Goal: Information Seeking & Learning: Learn about a topic

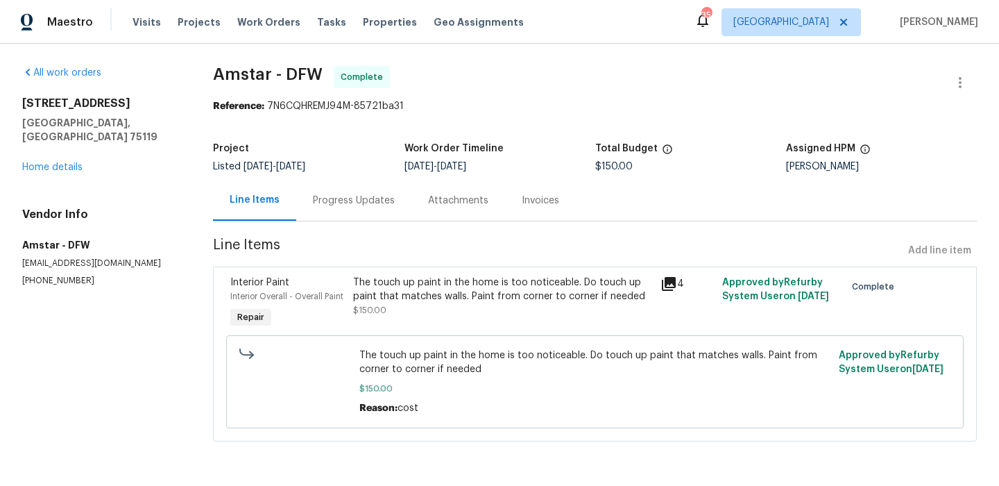
click at [272, 14] on div "Visits Projects Work Orders Tasks Properties Geo Assignments" at bounding box center [337, 22] width 408 height 28
click at [266, 22] on span "Work Orders" at bounding box center [268, 22] width 63 height 14
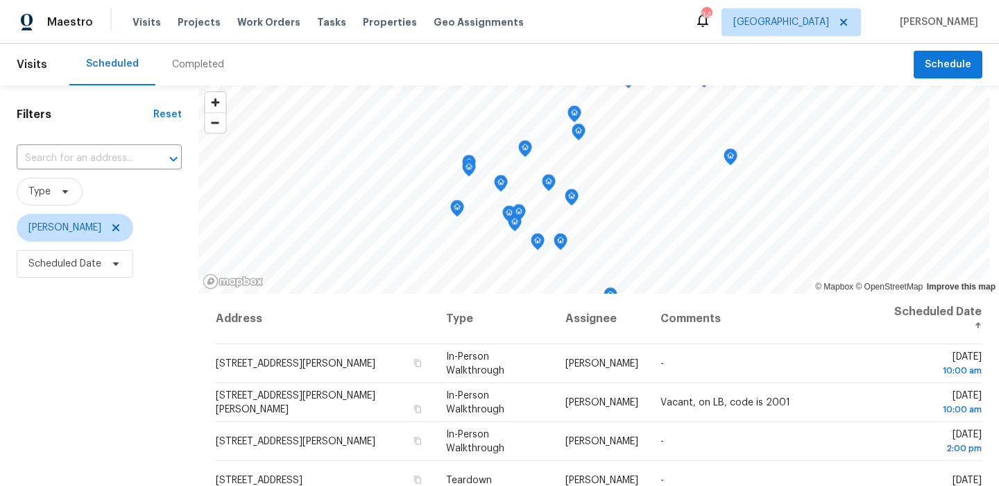
scroll to position [89, 0]
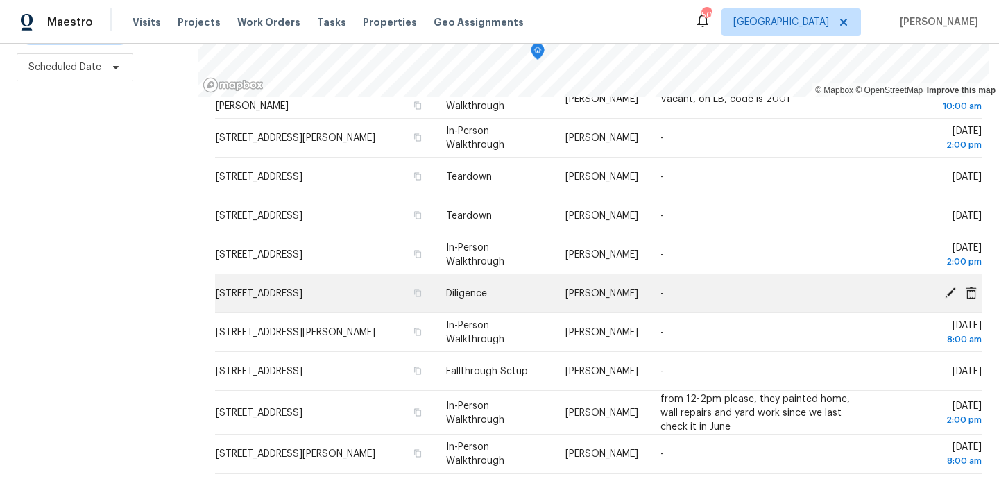
scroll to position [108, 0]
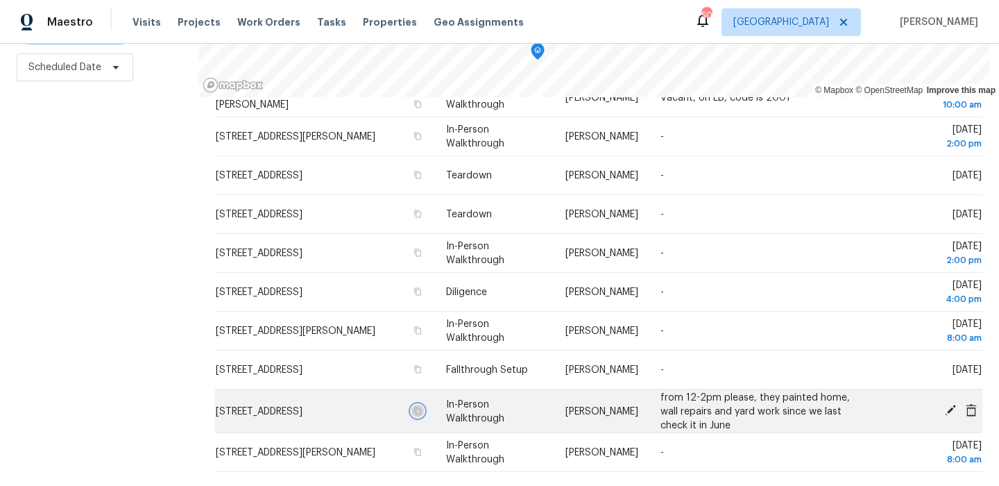
click at [414, 407] on icon "button" at bounding box center [417, 411] width 7 height 8
click at [264, 413] on span "608 Ten Mile Dr, Desoto, TX 75115" at bounding box center [259, 411] width 87 height 10
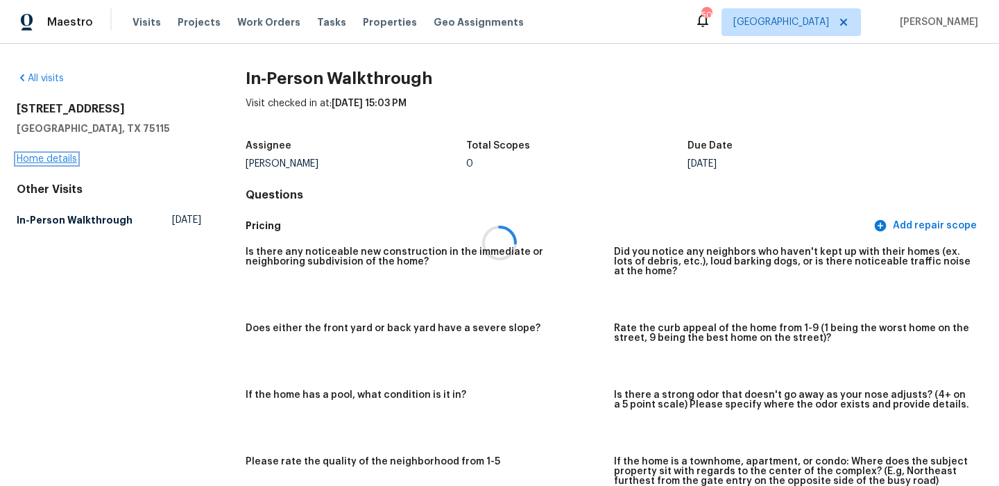
click at [63, 156] on link "Home details" at bounding box center [47, 159] width 60 height 10
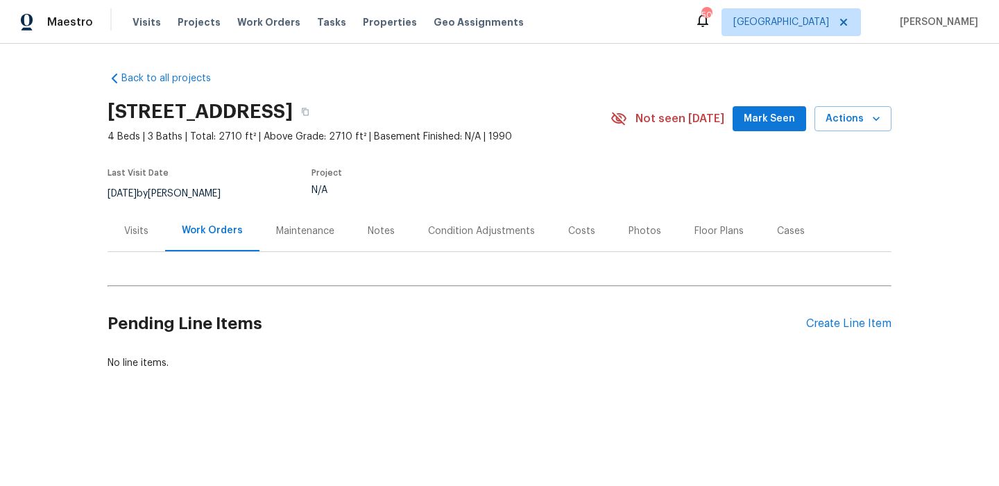
click at [98, 227] on div "Back to all projects 608 Ten Mile Dr, Desoto, TX 75115 4 Beds | 3 Baths | Total…" at bounding box center [499, 254] width 999 height 421
click at [133, 230] on div "Visits" at bounding box center [136, 231] width 24 height 14
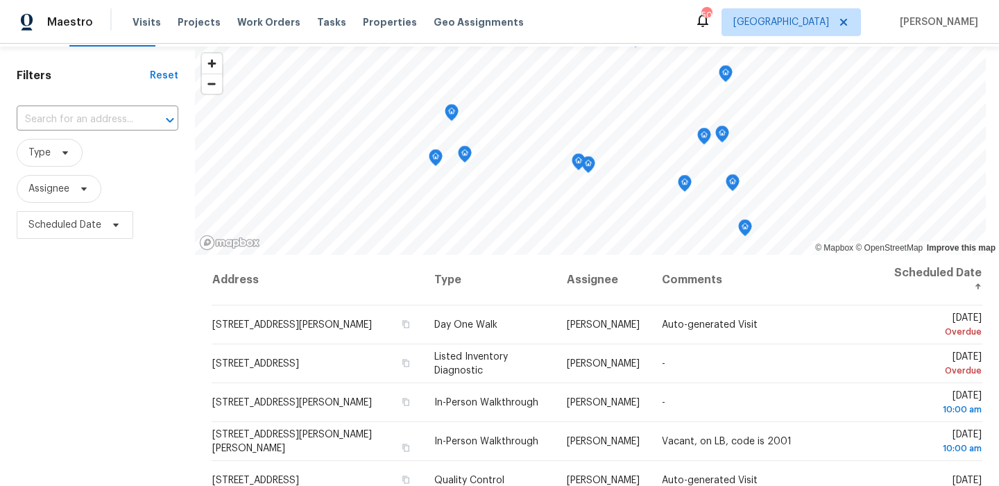
scroll to position [66, 0]
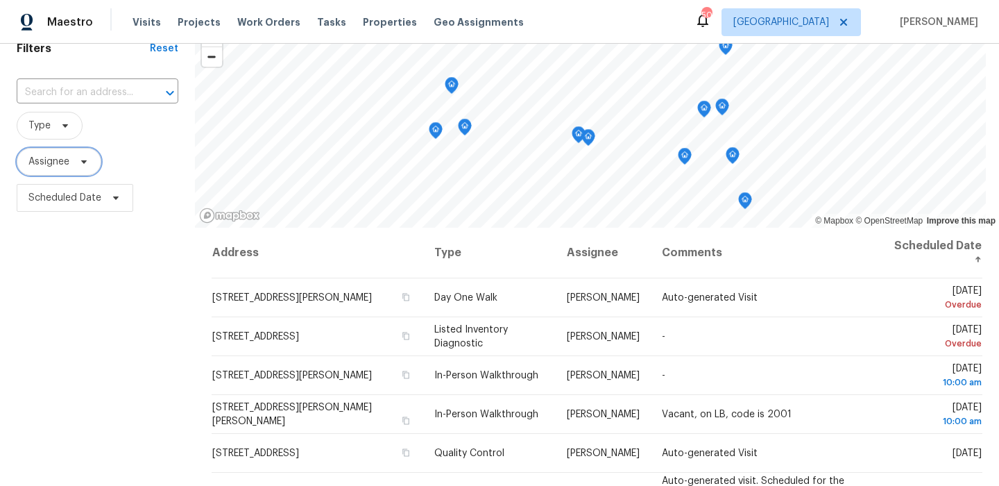
click at [74, 167] on span "Assignee" at bounding box center [59, 162] width 85 height 28
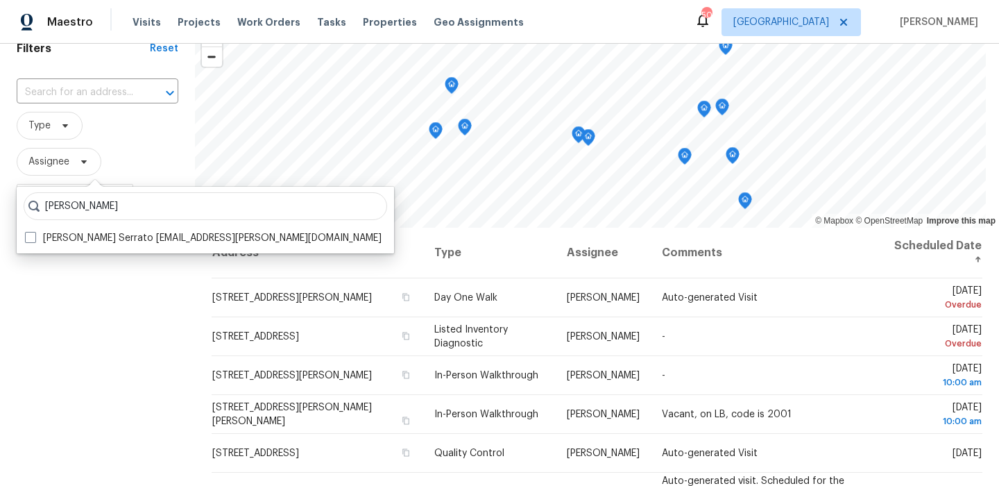
type input "balcazar"
click at [78, 228] on div "balcazar Francisco Balcazar Serrato francisco.serrato@opendoor.com" at bounding box center [206, 220] width 378 height 67
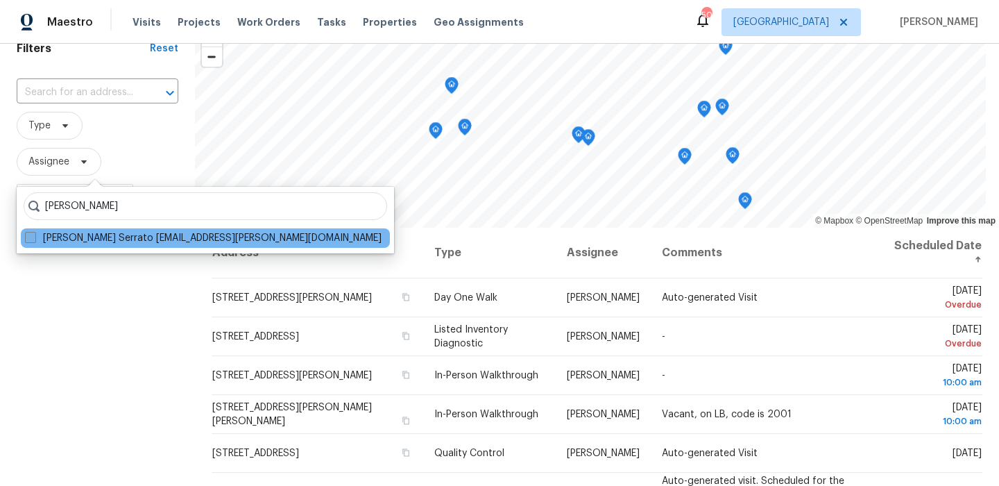
click at [78, 235] on label "Francisco Balcazar Serrato francisco.serrato@opendoor.com" at bounding box center [203, 238] width 357 height 14
click at [34, 235] on input "Francisco Balcazar Serrato francisco.serrato@opendoor.com" at bounding box center [29, 235] width 9 height 9
checkbox input "true"
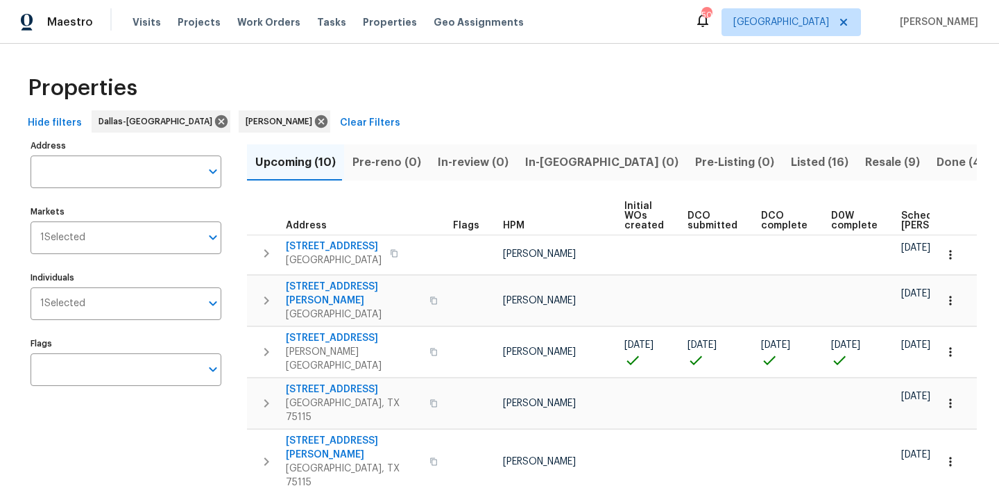
click at [902, 222] on span "Scheduled COE" at bounding box center [941, 220] width 78 height 19
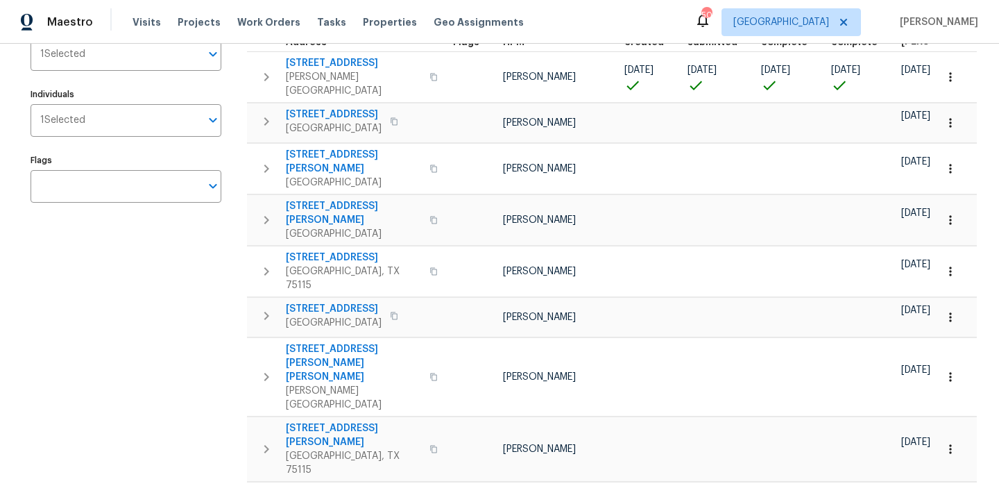
scroll to position [207, 0]
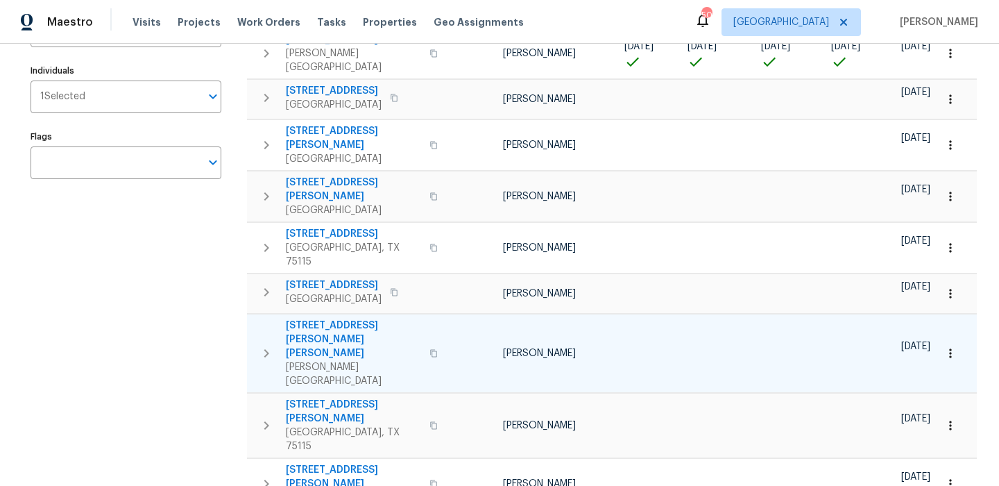
click at [326, 319] on span "302 Jennie Marie Cir" at bounding box center [353, 340] width 135 height 42
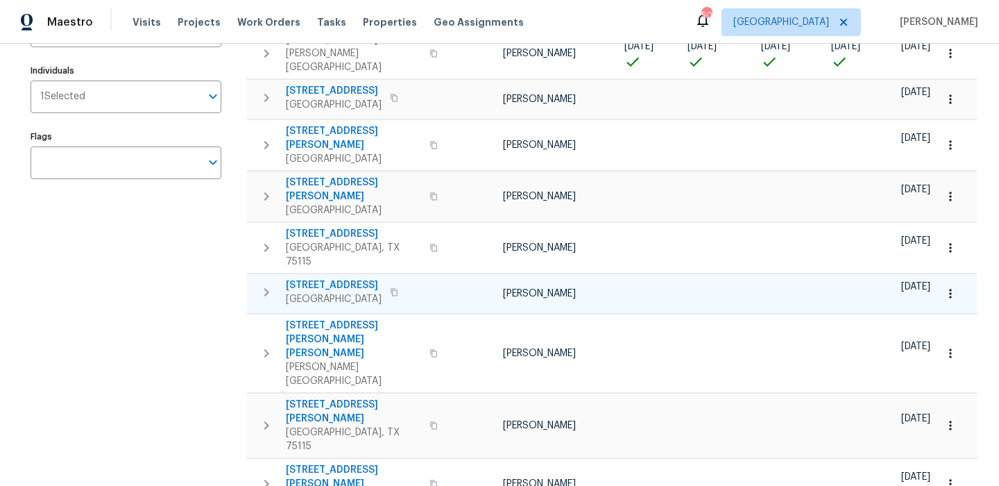
click at [341, 274] on td "5418 Bradford Dr Dallas, TX 75235" at bounding box center [347, 292] width 201 height 36
click at [333, 278] on span "5418 Bradford Dr" at bounding box center [334, 285] width 96 height 14
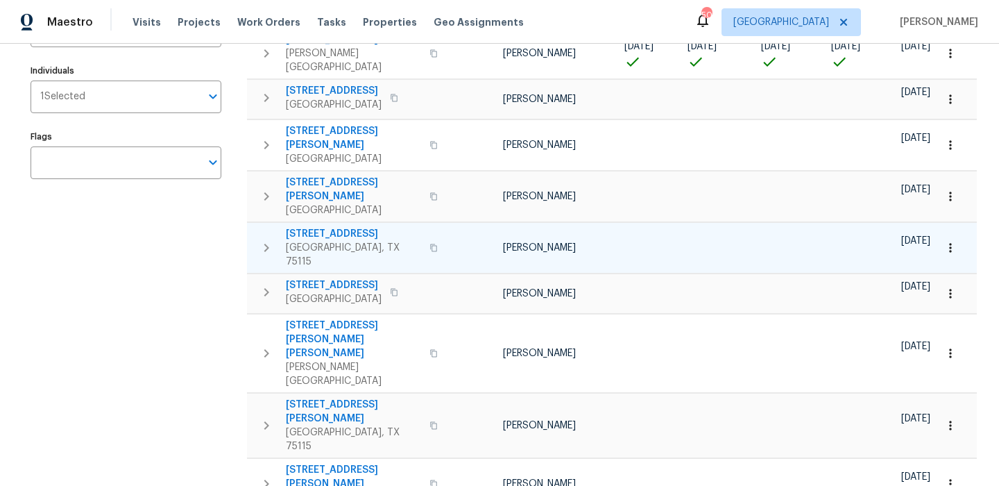
click at [351, 227] on span "1112 Meadowlark Ln" at bounding box center [353, 234] width 135 height 14
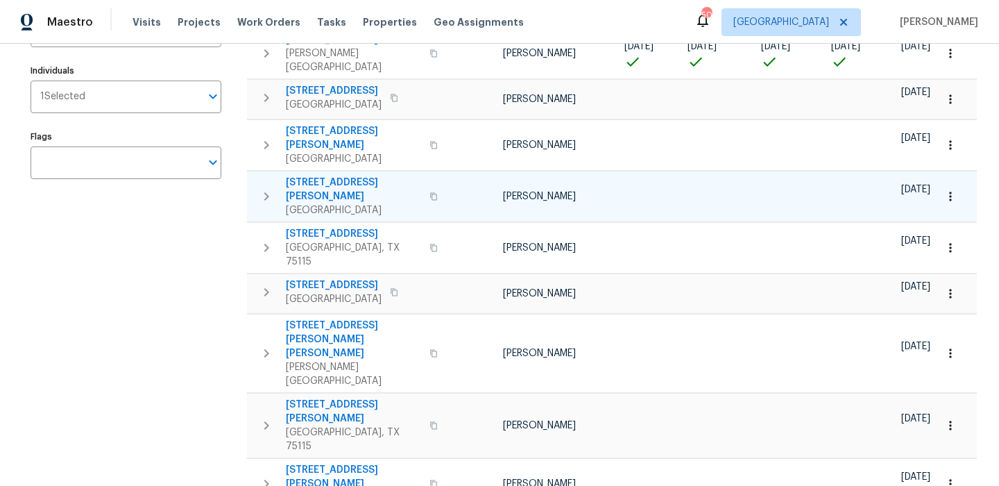
click at [314, 176] on span "120 Cole Rd" at bounding box center [353, 190] width 135 height 28
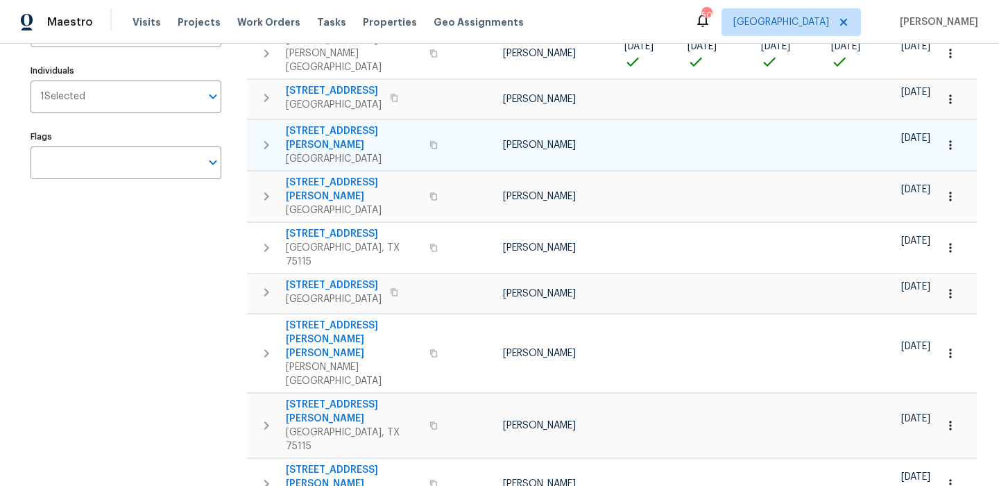
click at [307, 152] on span "Dallas, TX 75215" at bounding box center [353, 159] width 135 height 14
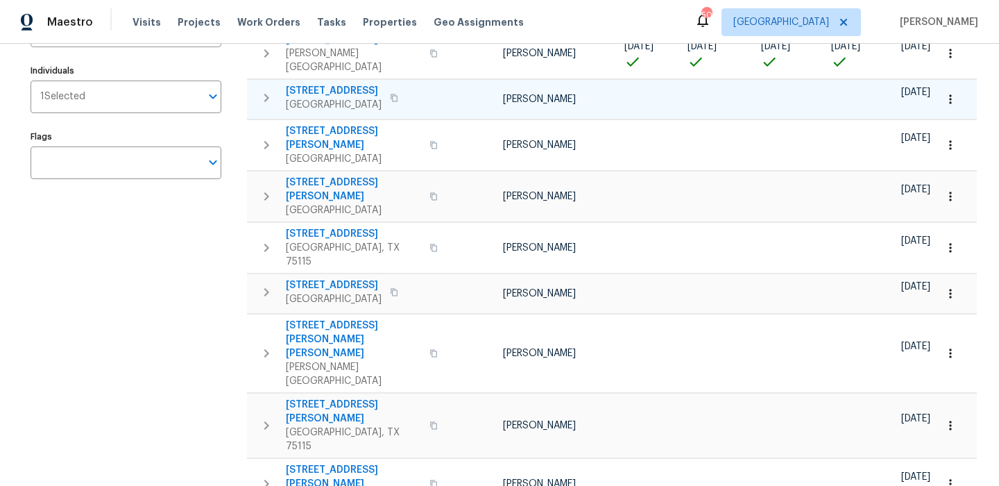
click at [326, 84] on span "5239 Clubview Dr" at bounding box center [334, 91] width 96 height 14
click at [335, 398] on span "820 Neal Rd" at bounding box center [353, 412] width 135 height 28
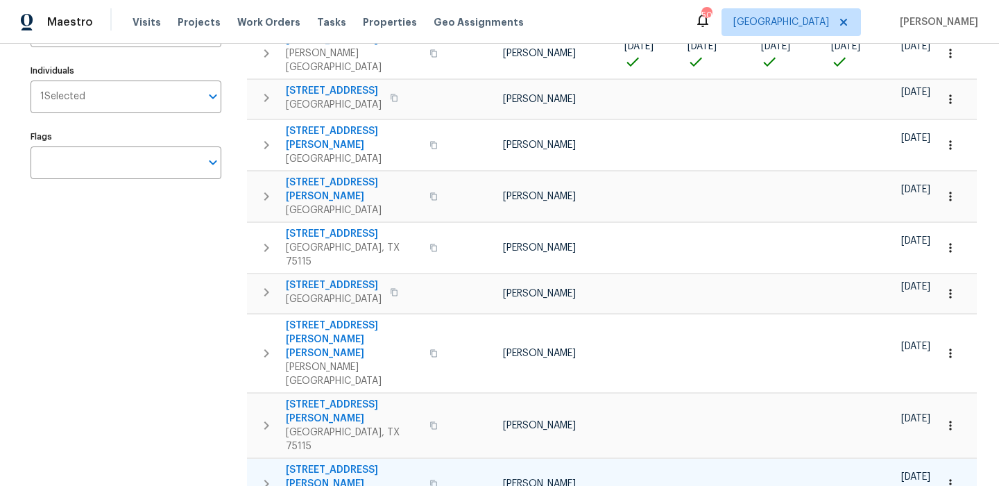
click at [328, 463] on span "4346 Hamilton Ave" at bounding box center [353, 477] width 135 height 28
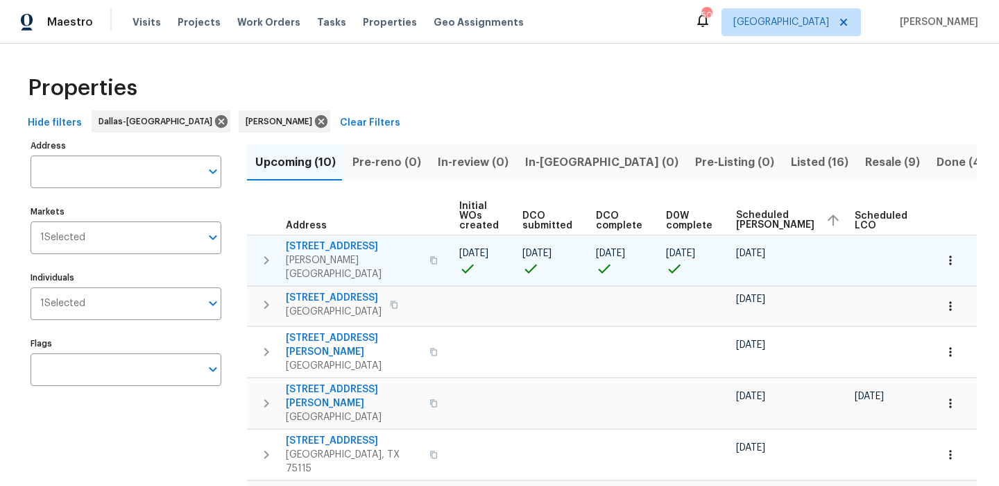
scroll to position [0, 169]
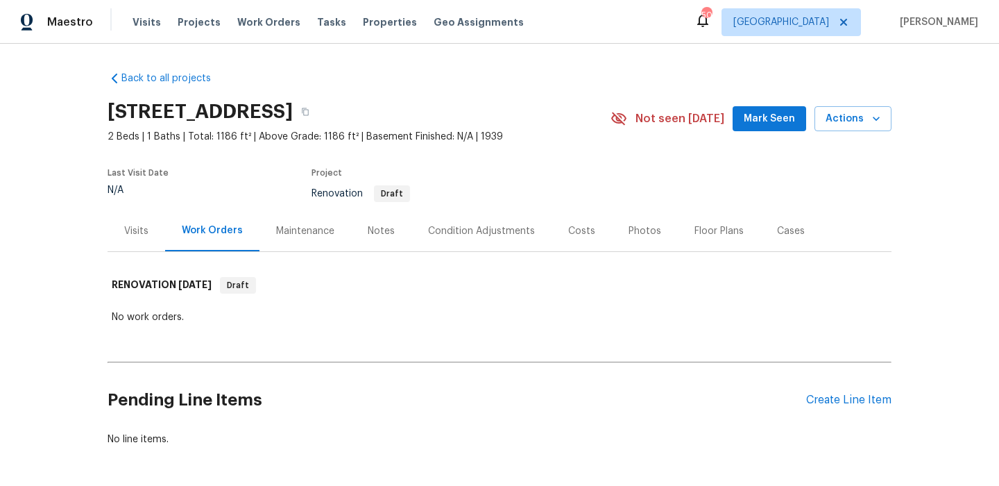
click at [323, 228] on div "Maintenance" at bounding box center [305, 231] width 58 height 14
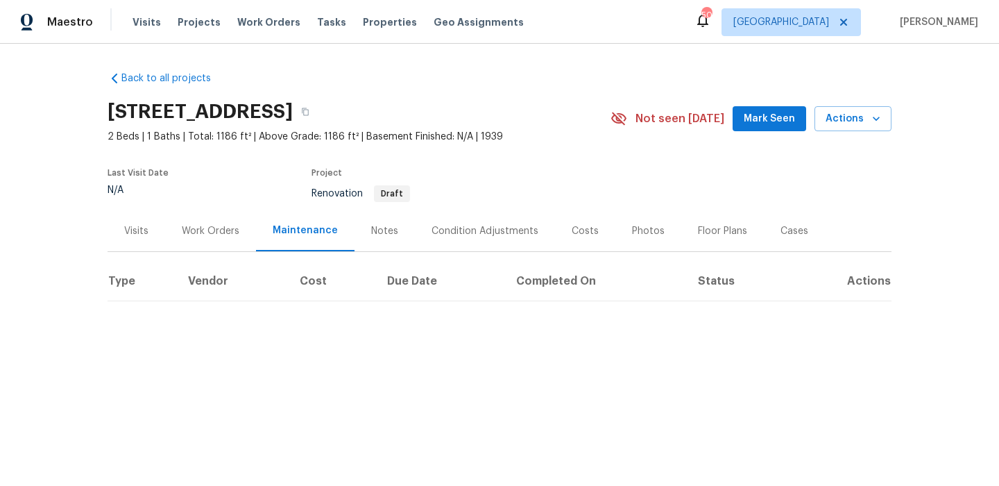
click at [385, 244] on div "Notes" at bounding box center [385, 230] width 60 height 41
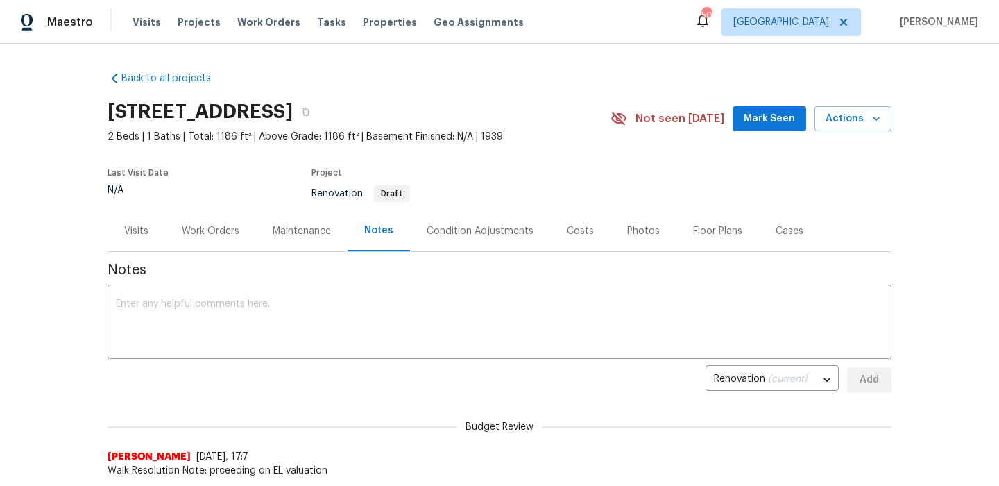
click at [444, 232] on div "Condition Adjustments" at bounding box center [480, 231] width 107 height 14
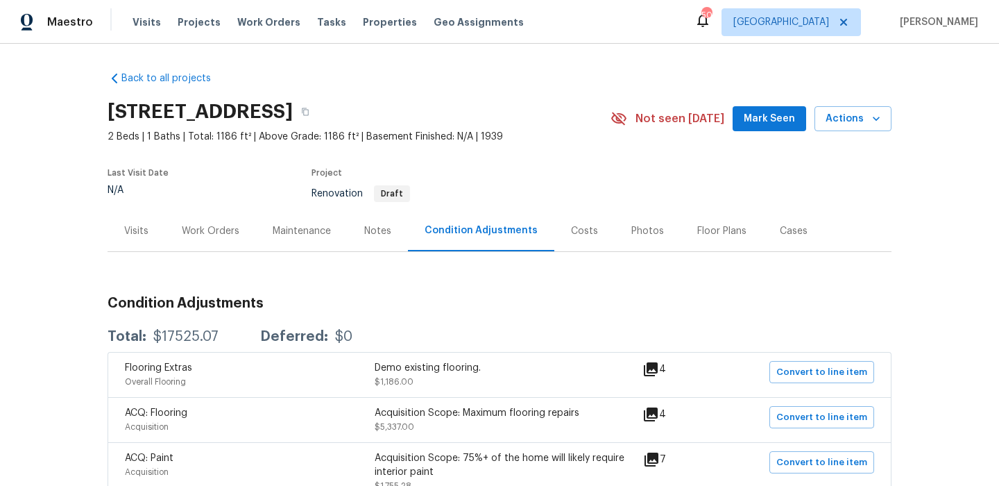
click at [143, 236] on div "Visits" at bounding box center [136, 231] width 24 height 14
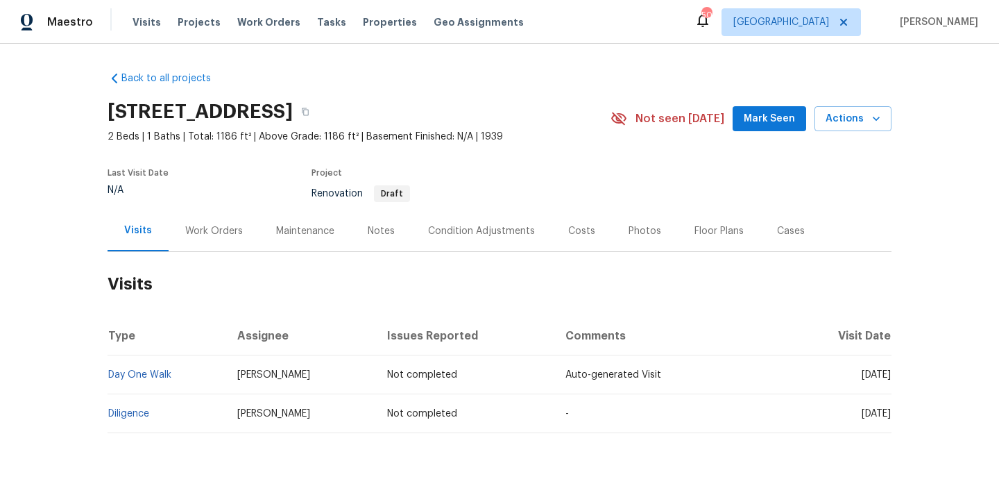
click at [466, 229] on div "Condition Adjustments" at bounding box center [481, 231] width 107 height 14
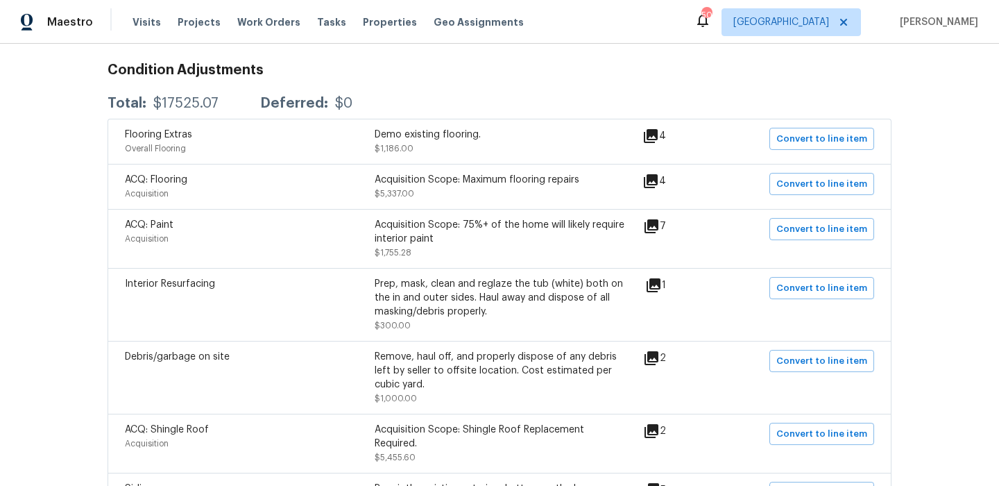
scroll to position [239, 0]
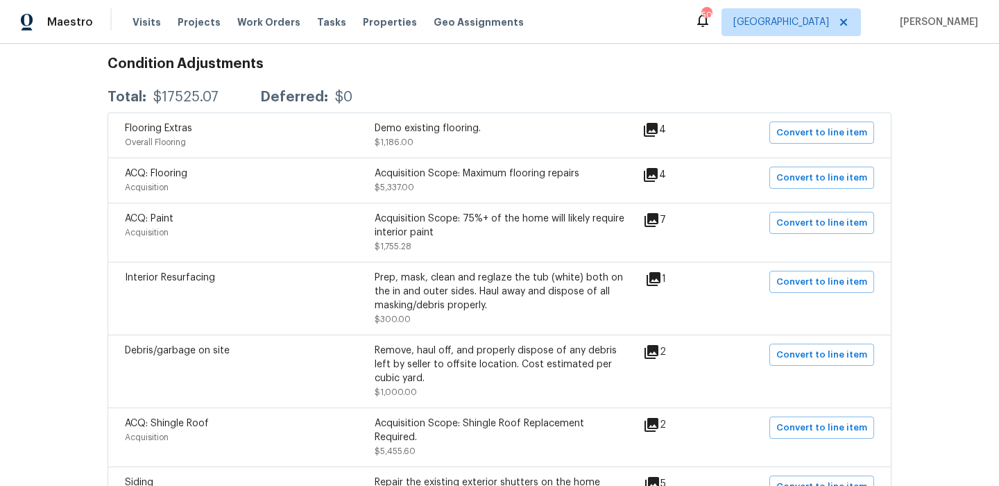
click at [659, 219] on icon at bounding box center [652, 220] width 14 height 14
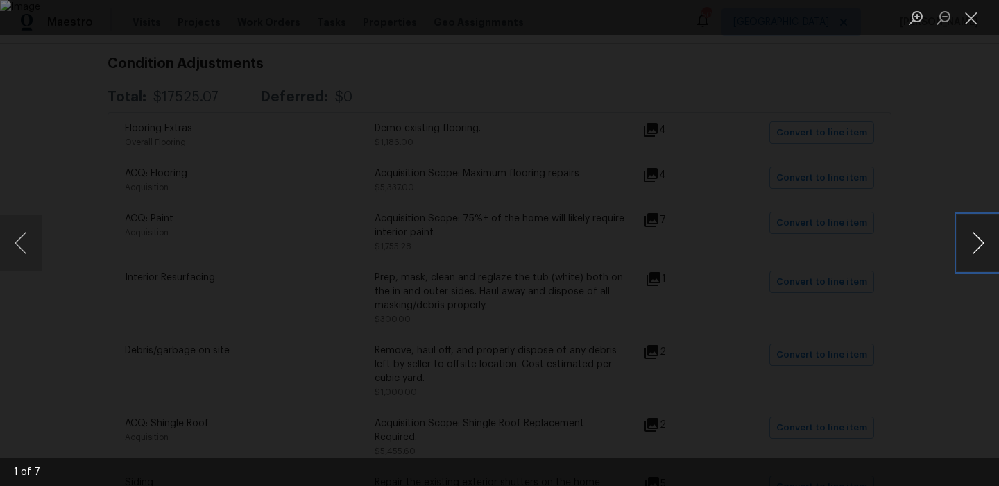
click at [994, 227] on button "Next image" at bounding box center [979, 243] width 42 height 56
click at [991, 233] on button "Next image" at bounding box center [979, 243] width 42 height 56
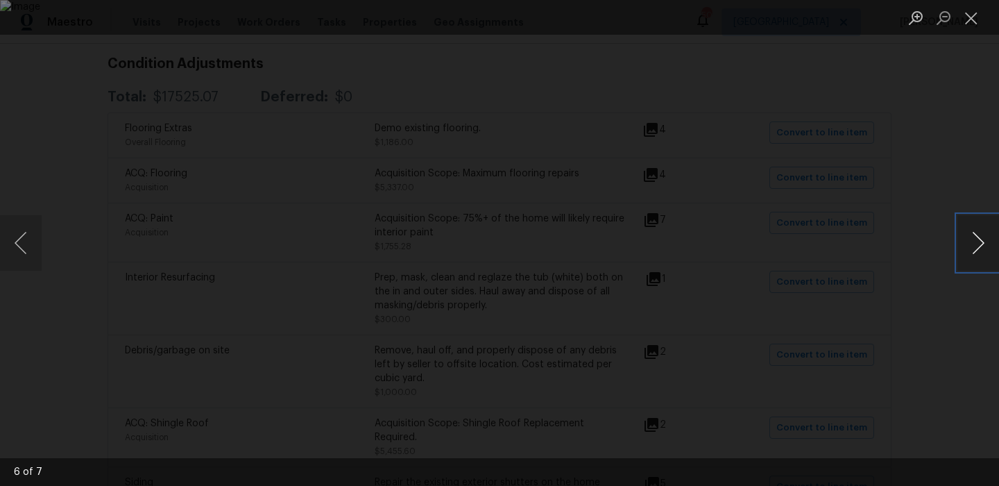
click at [991, 233] on button "Next image" at bounding box center [979, 243] width 42 height 56
click at [979, 20] on button "Close lightbox" at bounding box center [972, 18] width 28 height 24
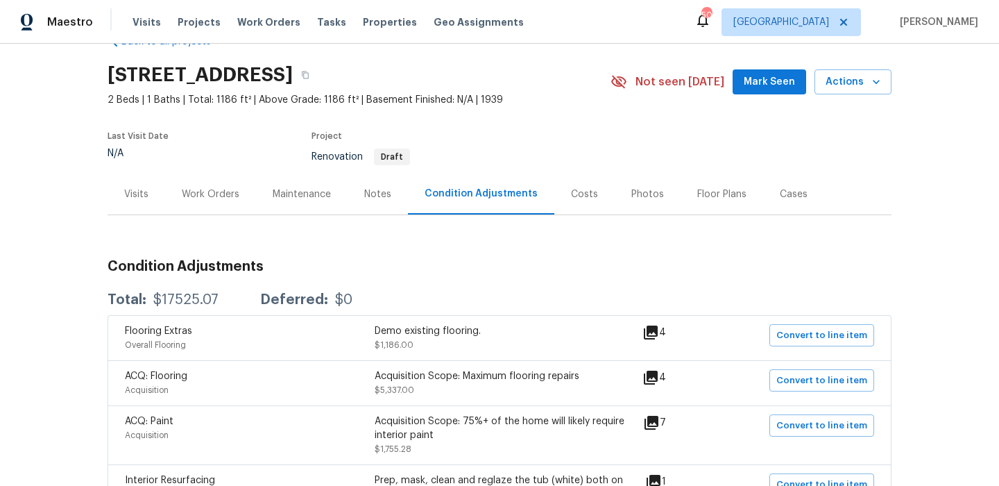
scroll to position [8, 0]
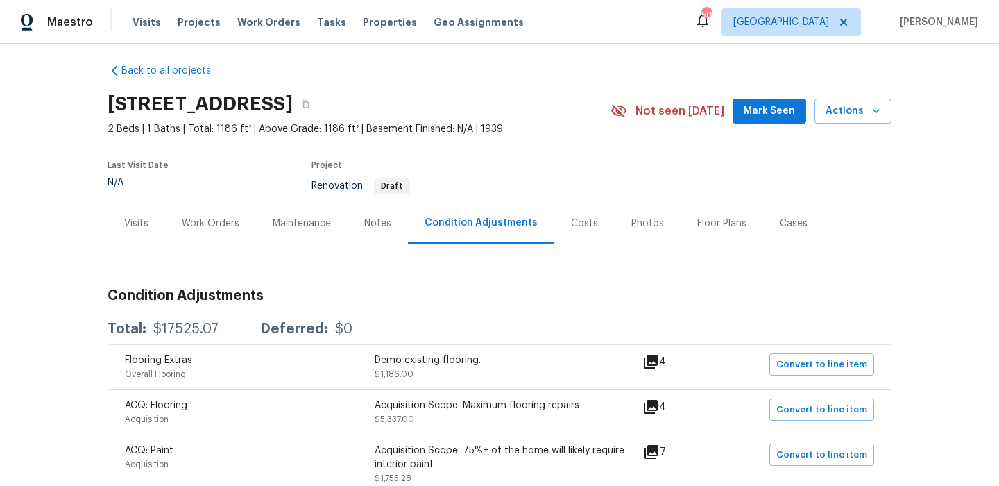
click at [571, 227] on div "Costs" at bounding box center [584, 224] width 27 height 14
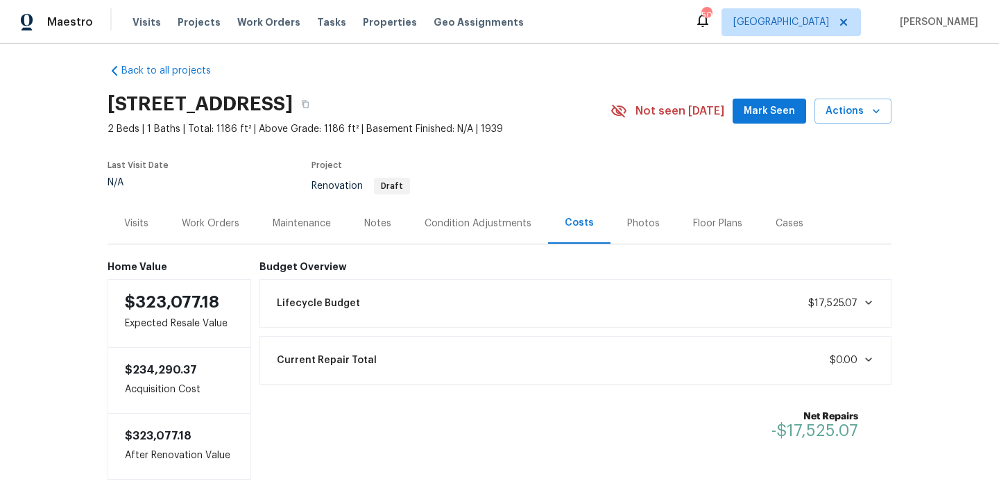
click at [235, 225] on div "Work Orders" at bounding box center [211, 224] width 58 height 14
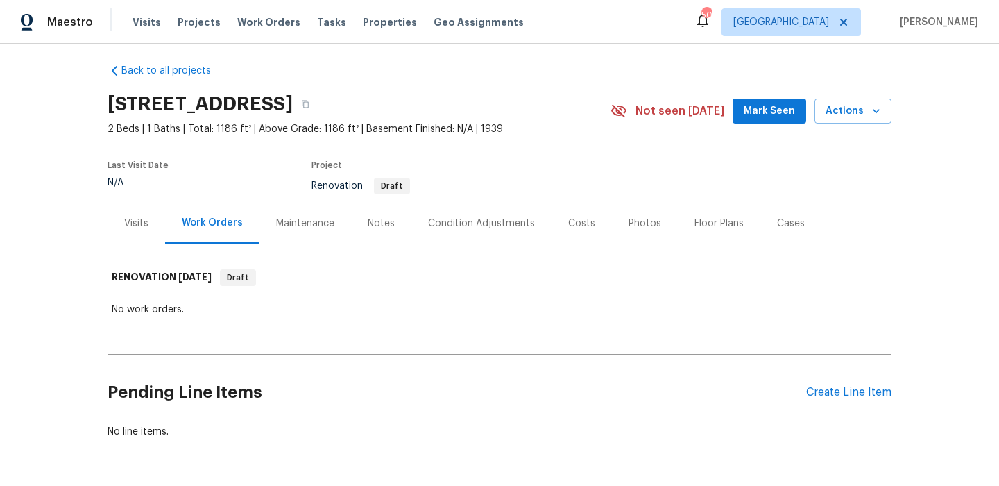
click at [432, 222] on div "Condition Adjustments" at bounding box center [481, 224] width 107 height 14
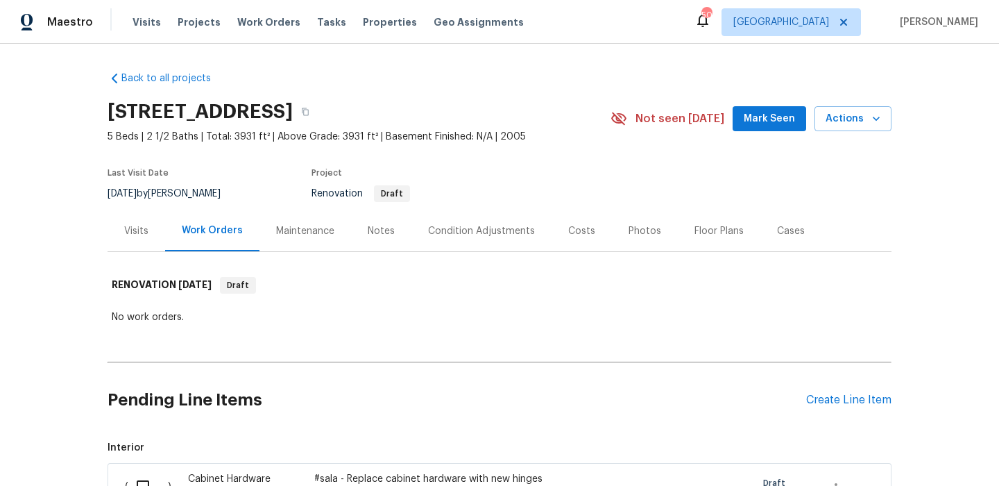
click at [466, 233] on div "Condition Adjustments" at bounding box center [481, 231] width 107 height 14
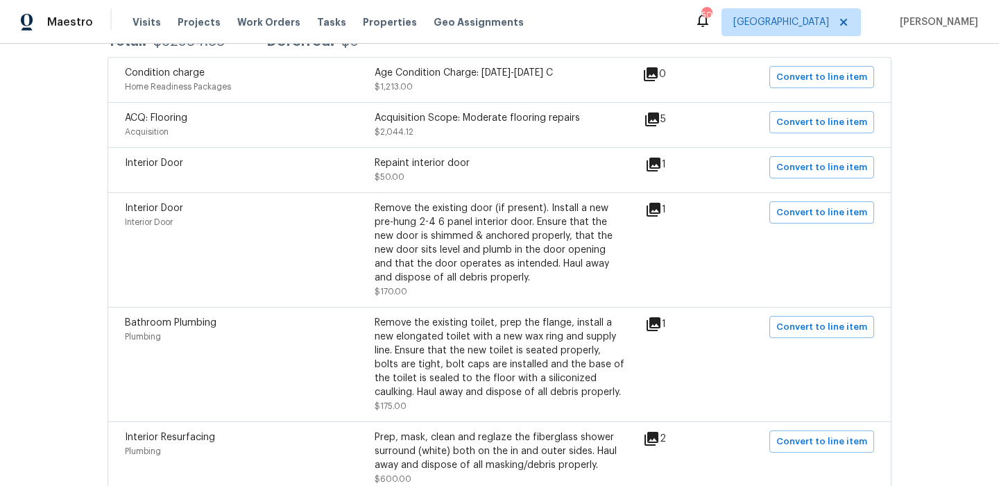
scroll to position [300, 0]
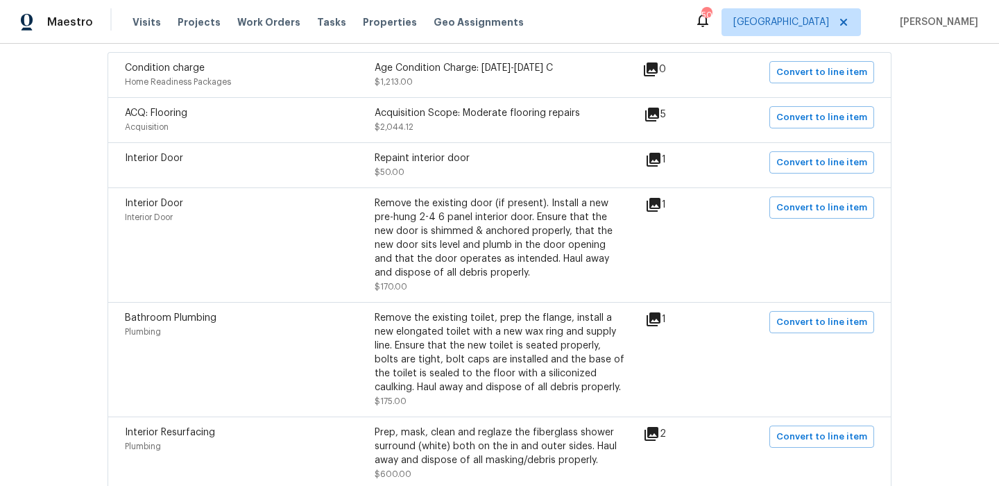
click at [661, 164] on icon at bounding box center [654, 160] width 14 height 14
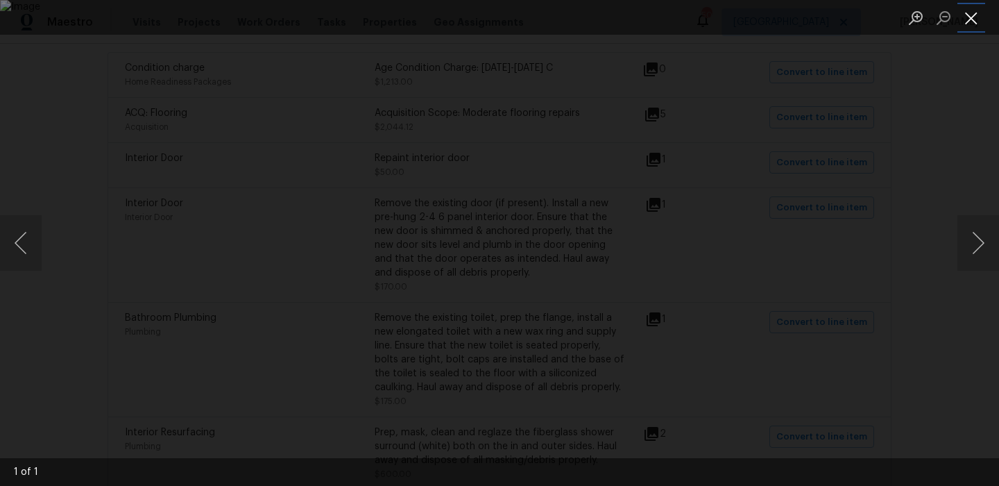
click at [977, 19] on button "Close lightbox" at bounding box center [972, 18] width 28 height 24
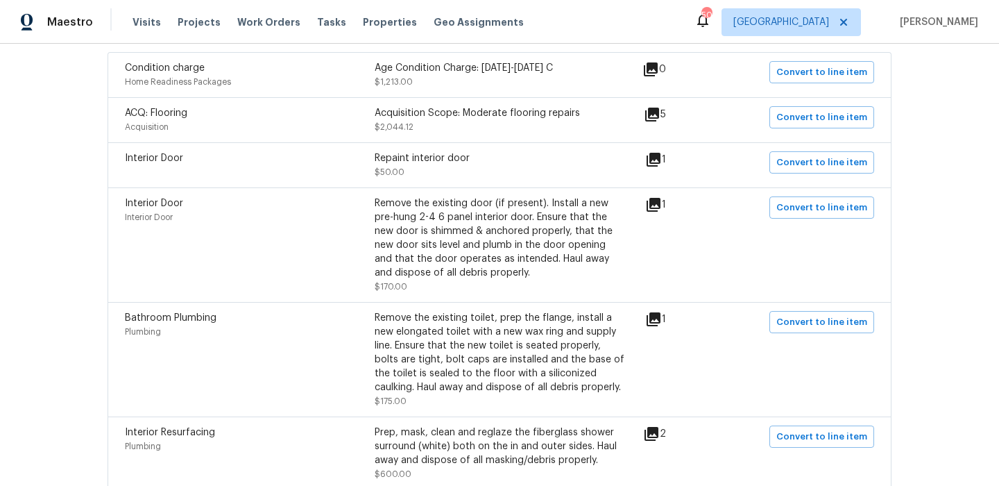
click at [661, 202] on icon at bounding box center [654, 205] width 14 height 14
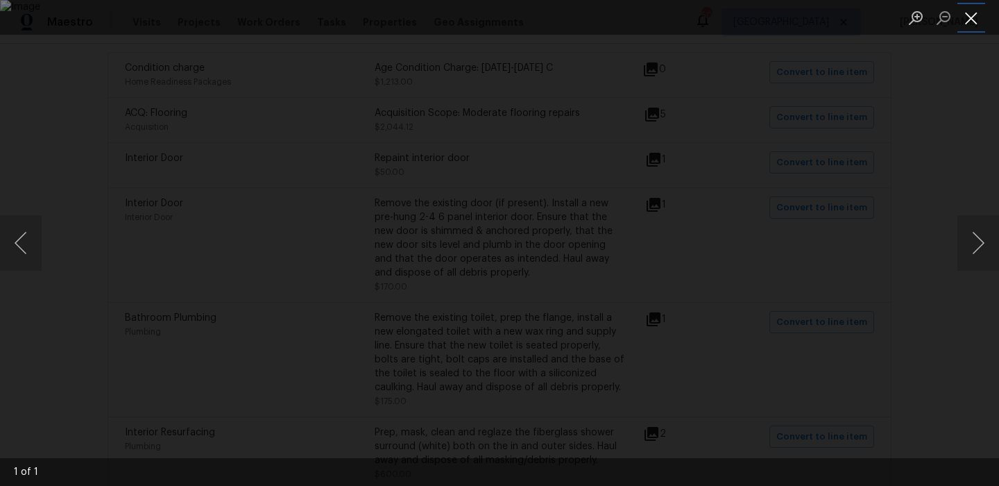
click at [974, 21] on button "Close lightbox" at bounding box center [972, 18] width 28 height 24
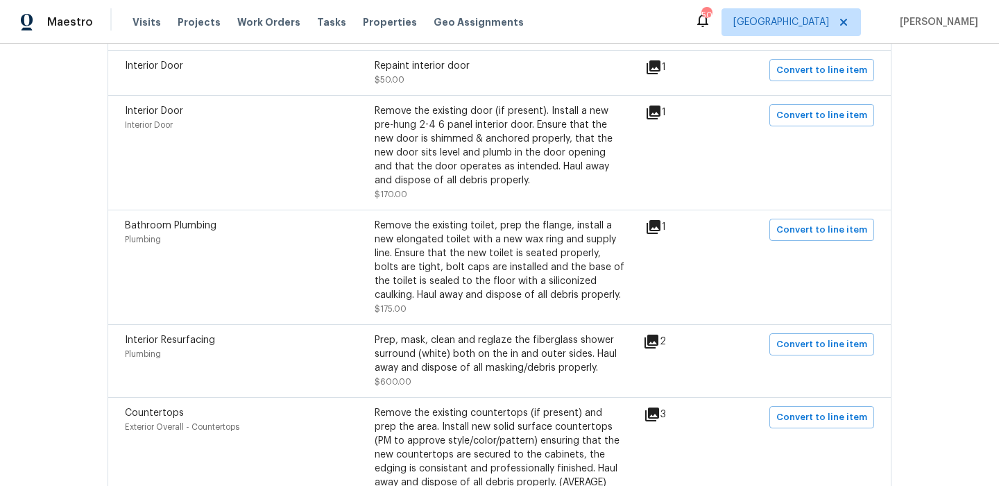
scroll to position [423, 0]
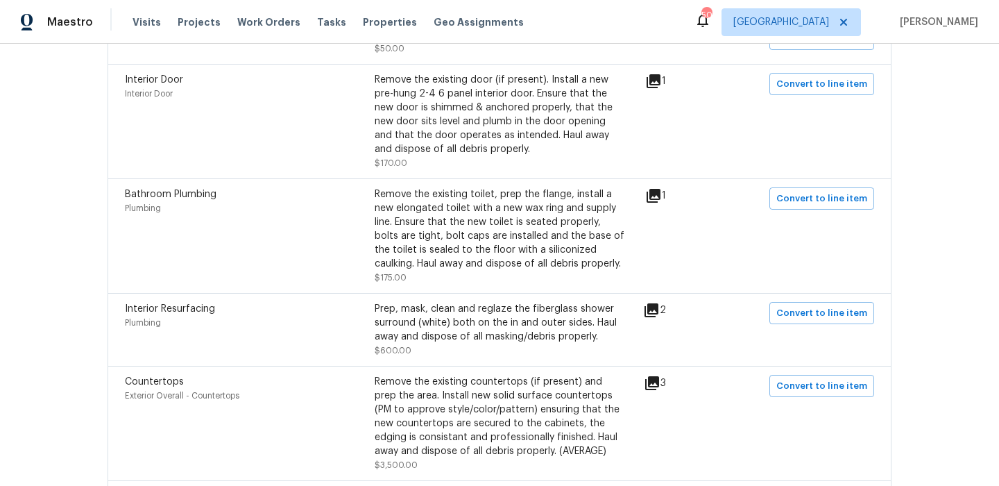
click at [670, 203] on div "1" at bounding box center [677, 195] width 65 height 17
click at [661, 193] on icon at bounding box center [654, 196] width 14 height 14
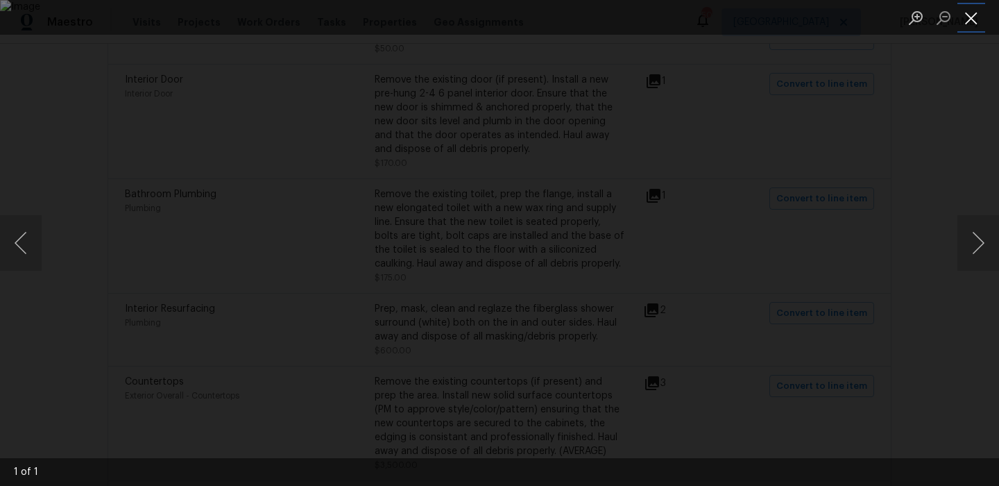
click at [967, 20] on button "Close lightbox" at bounding box center [972, 18] width 28 height 24
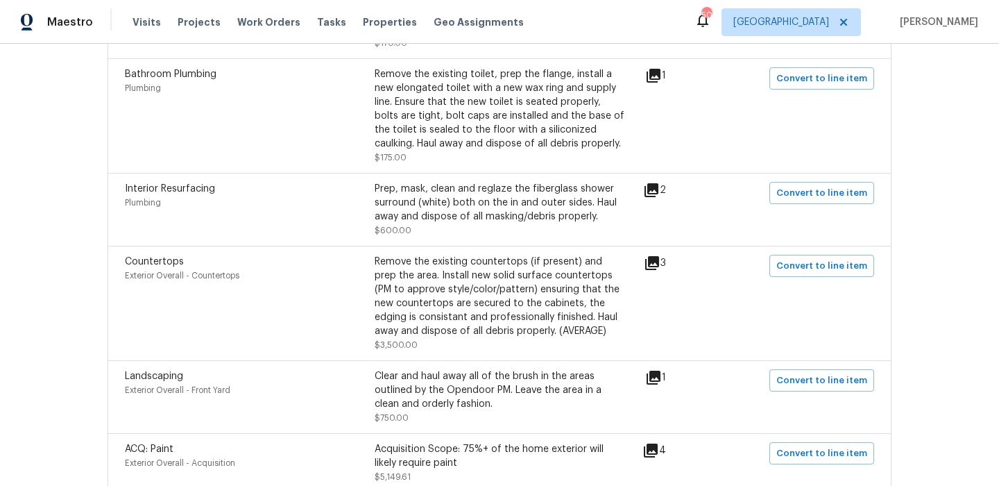
scroll to position [548, 0]
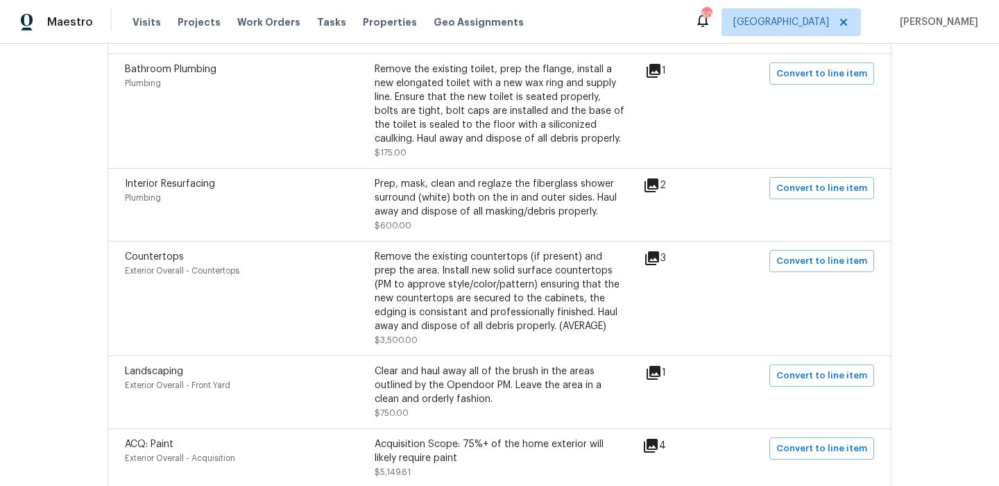
click at [659, 184] on icon at bounding box center [652, 185] width 14 height 14
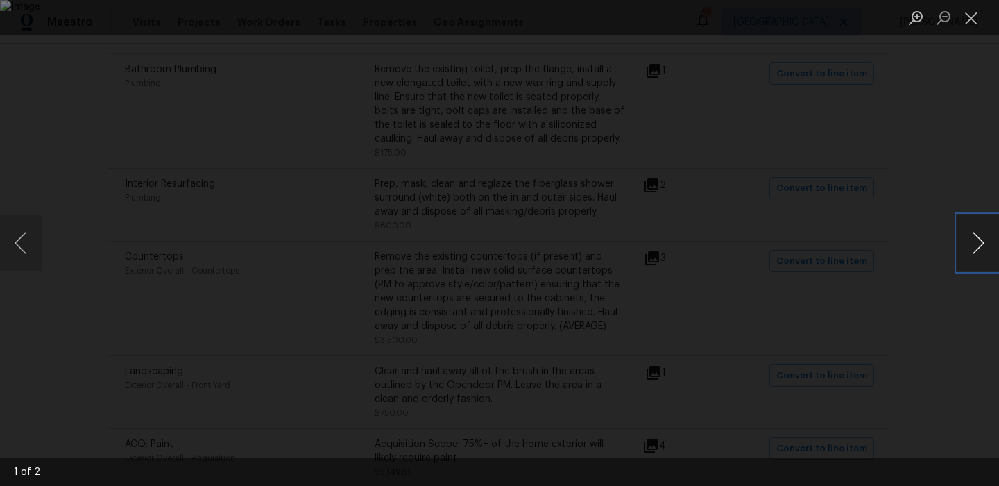
click at [981, 249] on button "Next image" at bounding box center [979, 243] width 42 height 56
click at [979, 17] on button "Close lightbox" at bounding box center [972, 18] width 28 height 24
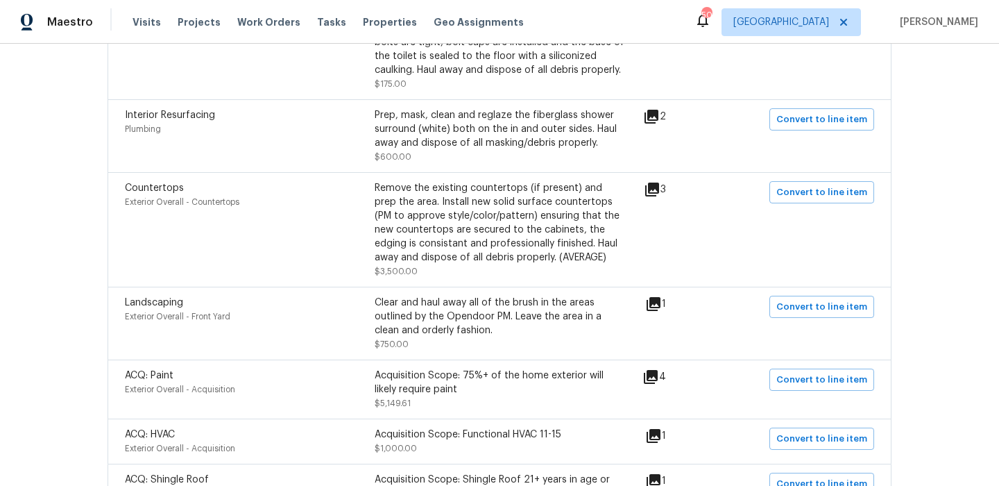
scroll to position [648, 0]
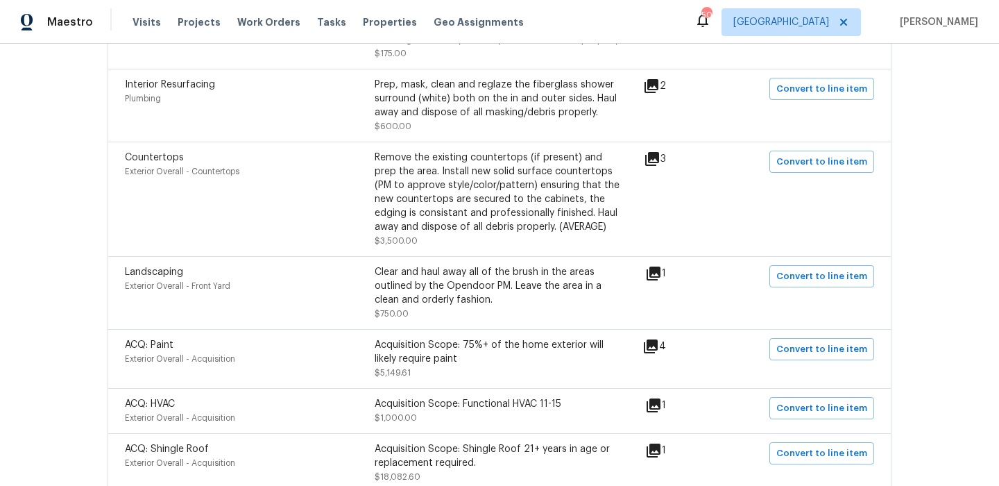
click at [659, 154] on icon at bounding box center [652, 159] width 14 height 14
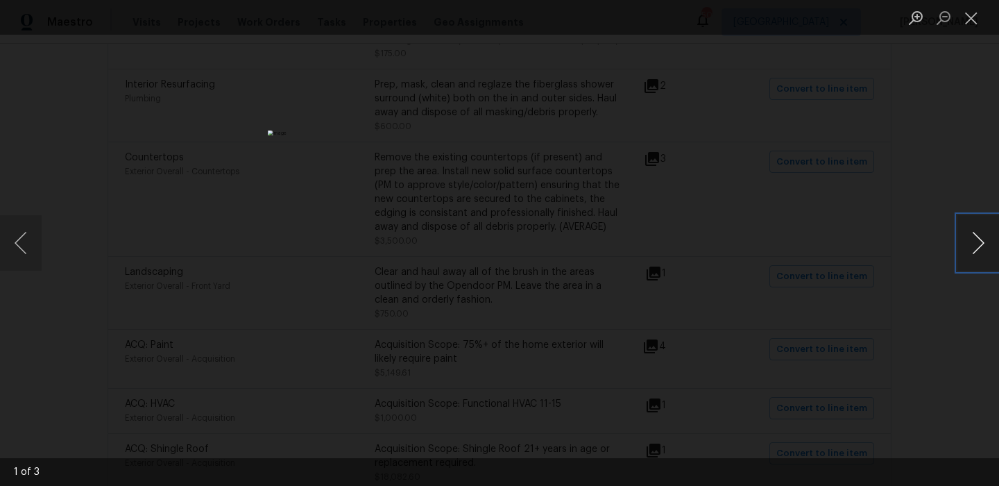
click at [976, 246] on button "Next image" at bounding box center [979, 243] width 42 height 56
click at [973, 11] on button "Close lightbox" at bounding box center [972, 18] width 28 height 24
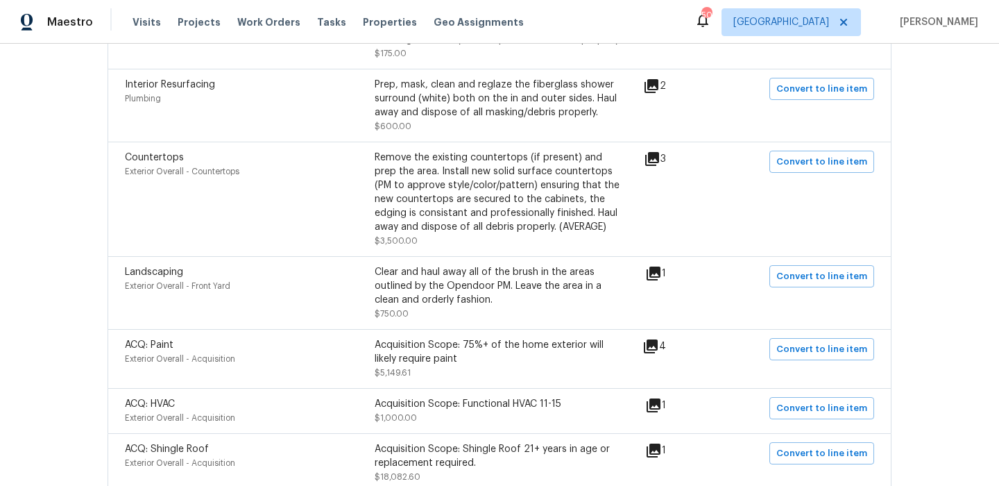
scroll to position [0, 0]
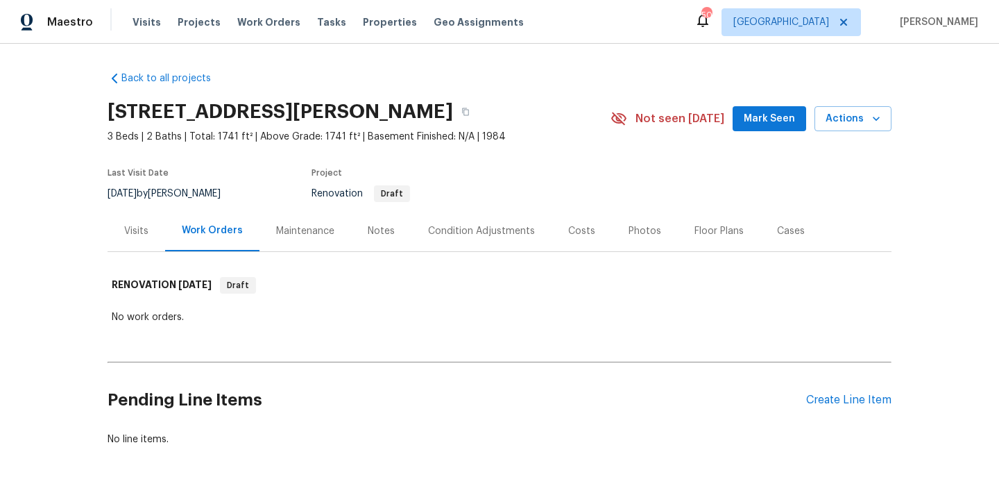
click at [456, 239] on div "Condition Adjustments" at bounding box center [482, 230] width 140 height 41
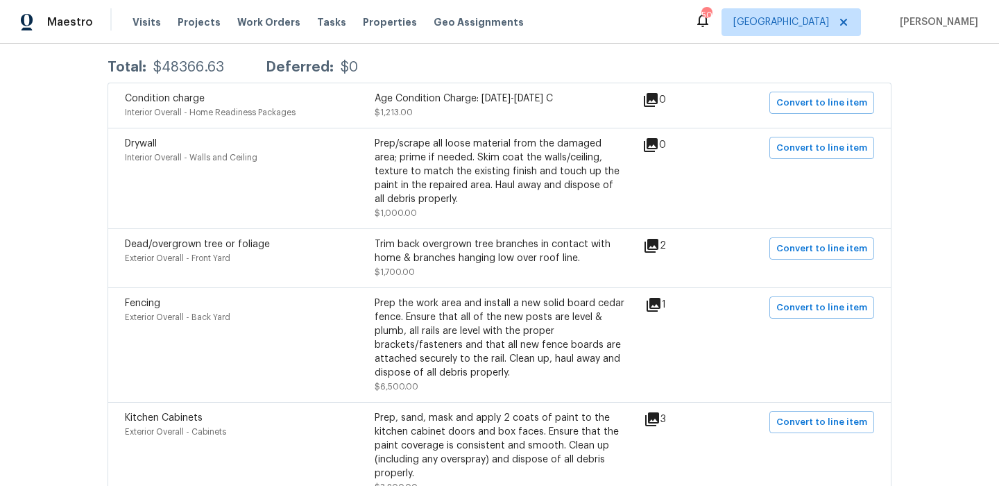
scroll to position [273, 0]
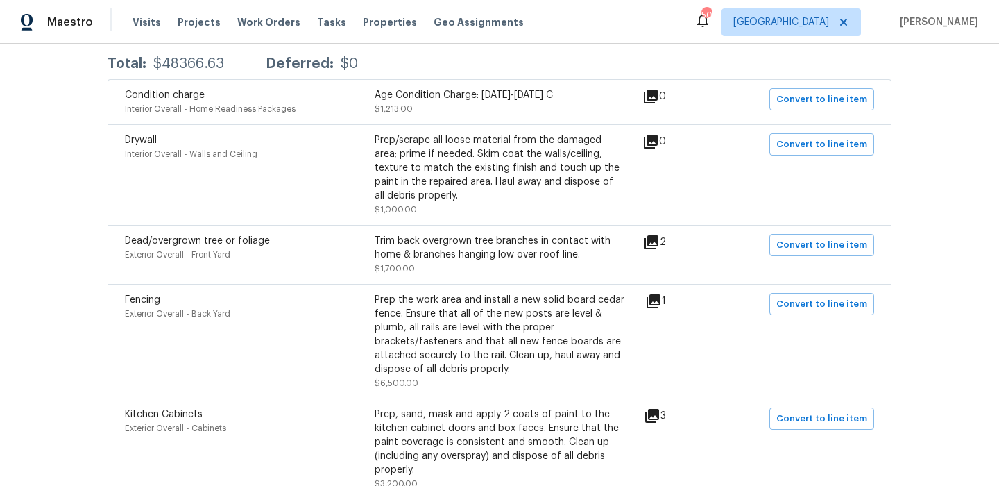
click at [660, 244] on icon at bounding box center [651, 242] width 17 height 17
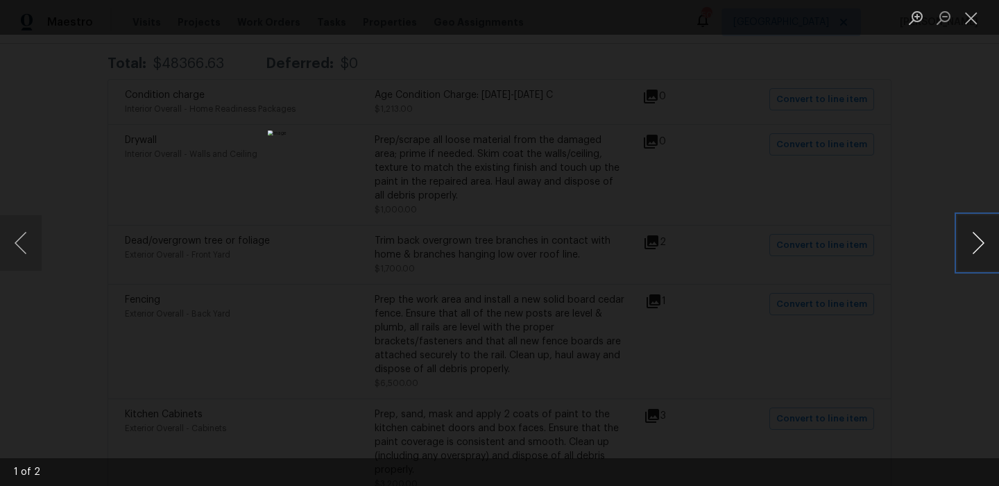
click at [981, 253] on button "Next image" at bounding box center [979, 243] width 42 height 56
click at [981, 11] on button "Close lightbox" at bounding box center [972, 18] width 28 height 24
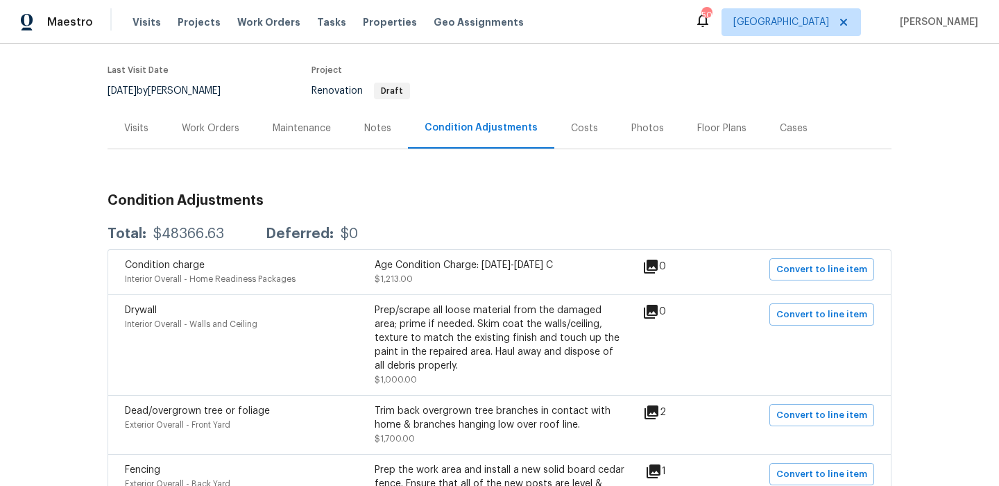
scroll to position [0, 0]
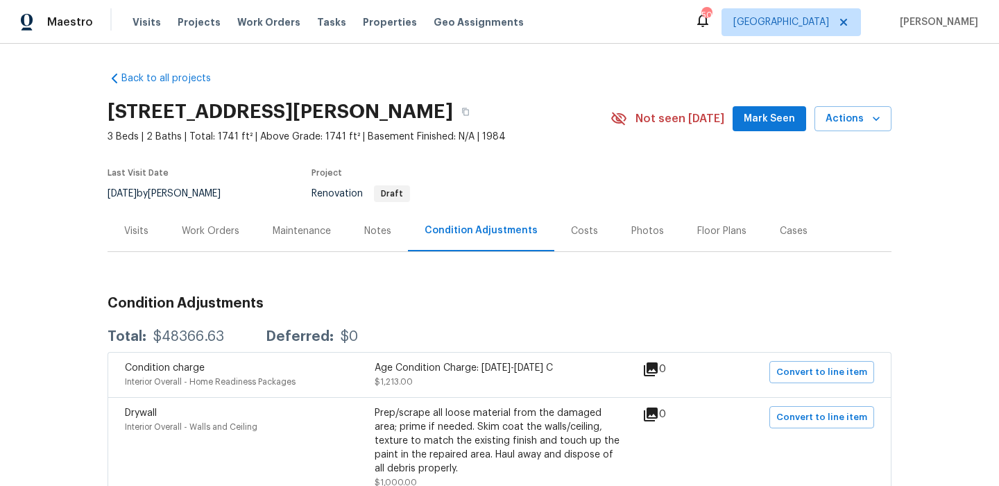
click at [600, 217] on div "Costs" at bounding box center [585, 230] width 60 height 41
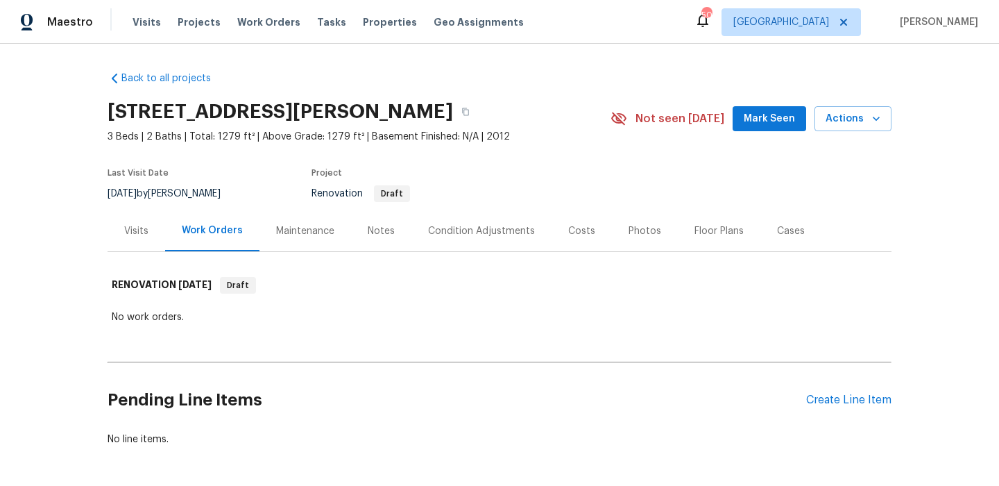
click at [499, 222] on div "Condition Adjustments" at bounding box center [482, 230] width 140 height 41
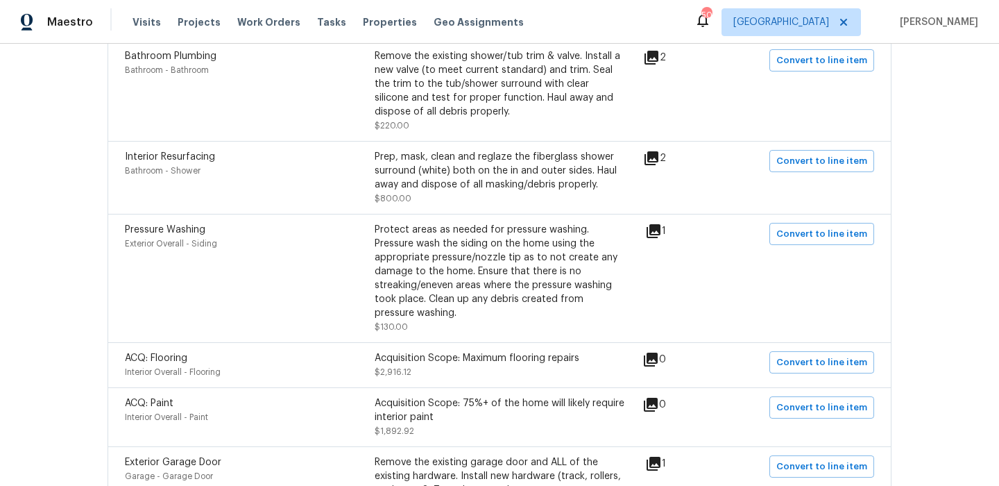
scroll to position [564, 0]
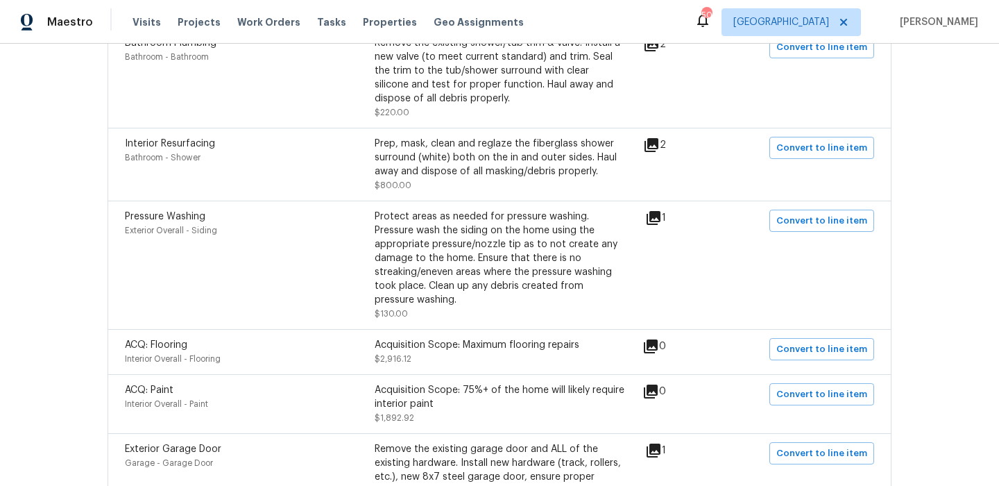
click at [661, 224] on icon at bounding box center [654, 218] width 14 height 14
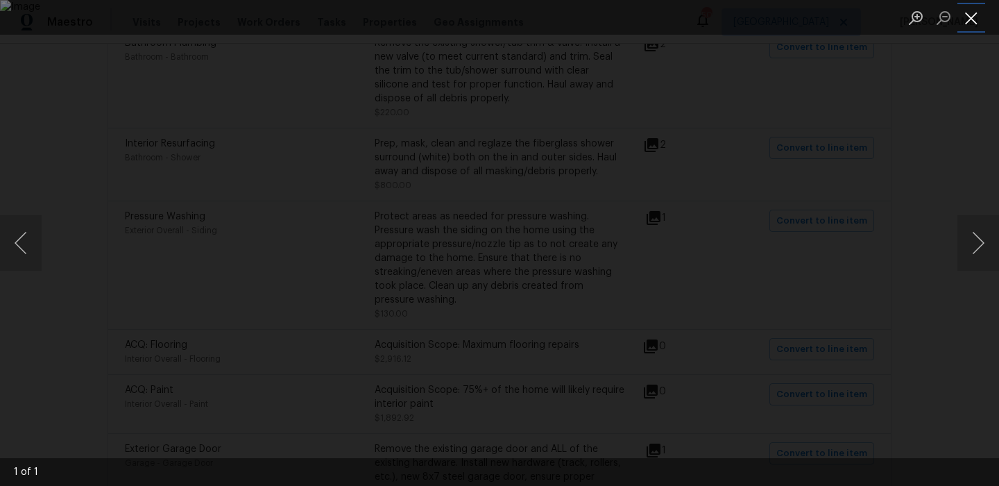
click at [973, 15] on button "Close lightbox" at bounding box center [972, 18] width 28 height 24
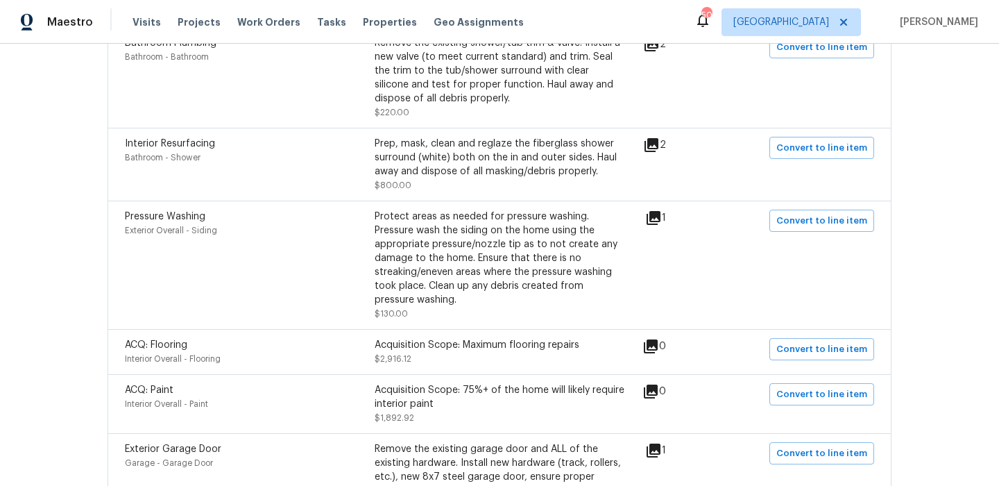
click at [659, 143] on icon at bounding box center [652, 145] width 14 height 14
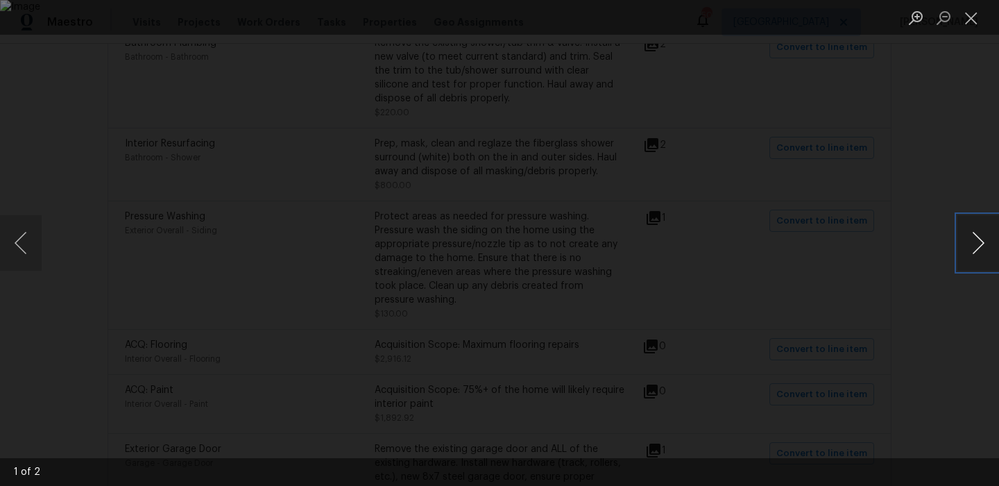
click at [977, 240] on button "Next image" at bounding box center [979, 243] width 42 height 56
click at [978, 9] on button "Close lightbox" at bounding box center [972, 18] width 28 height 24
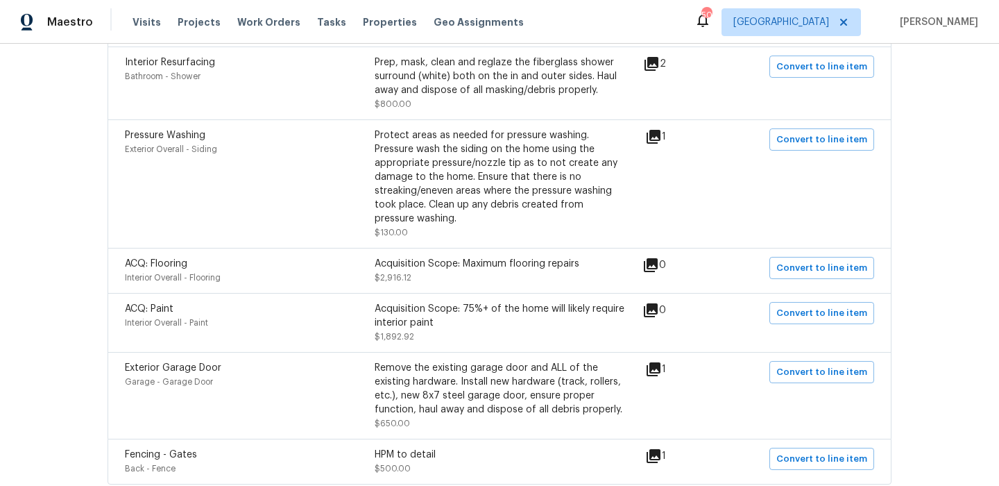
scroll to position [732, 0]
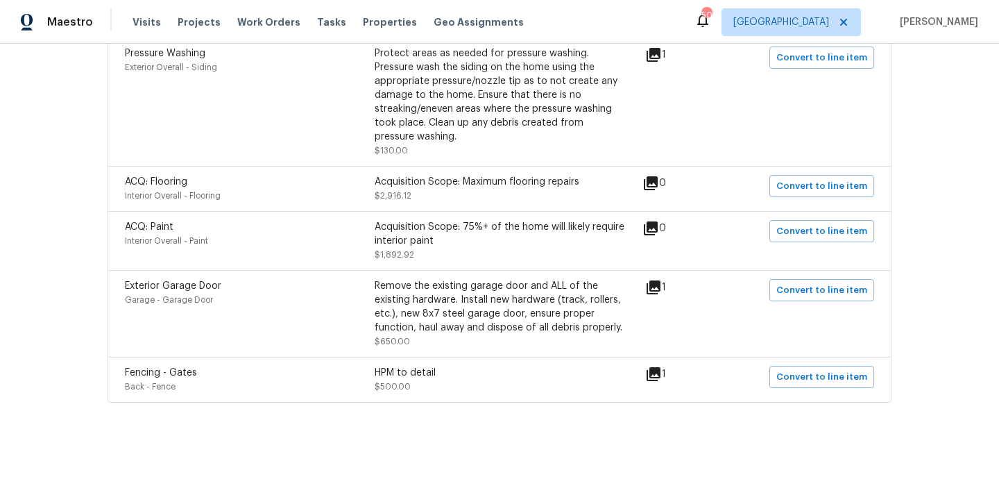
click at [657, 294] on icon at bounding box center [653, 287] width 17 height 17
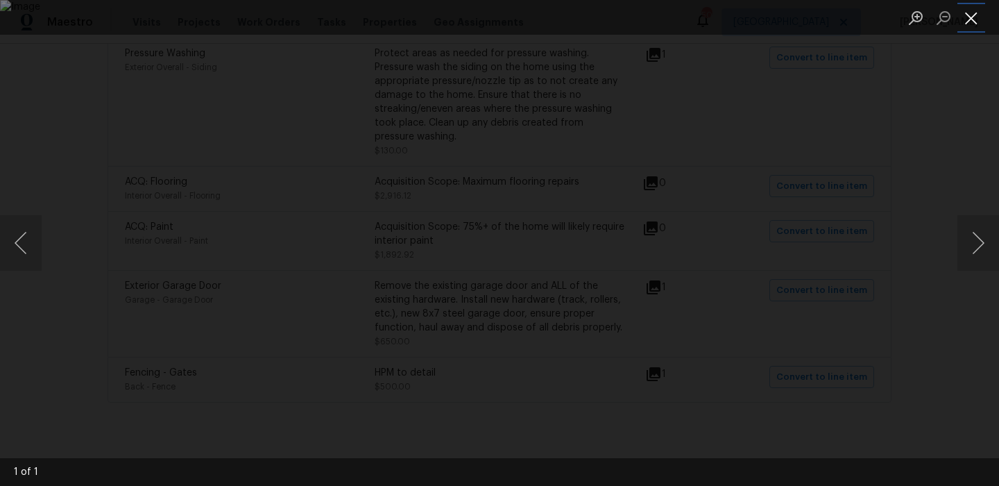
click at [976, 19] on button "Close lightbox" at bounding box center [972, 18] width 28 height 24
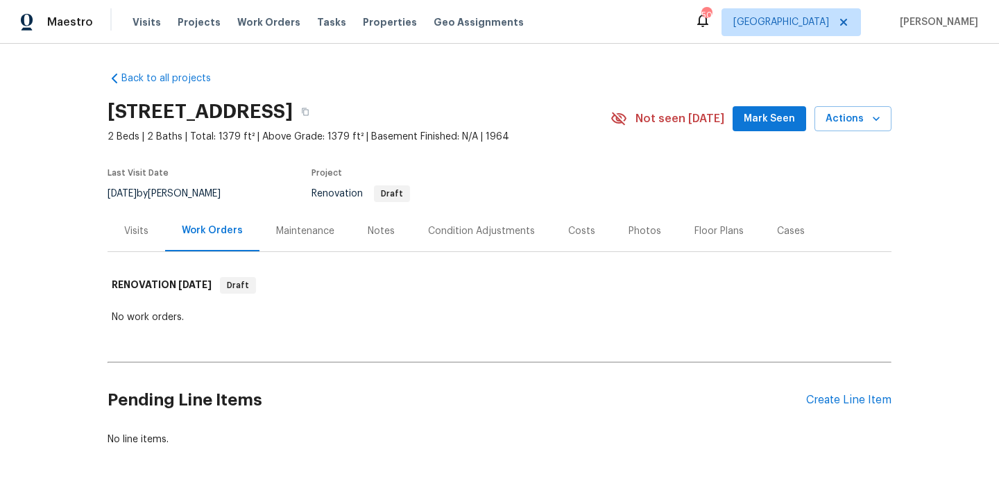
click at [458, 228] on div "Condition Adjustments" at bounding box center [481, 231] width 107 height 14
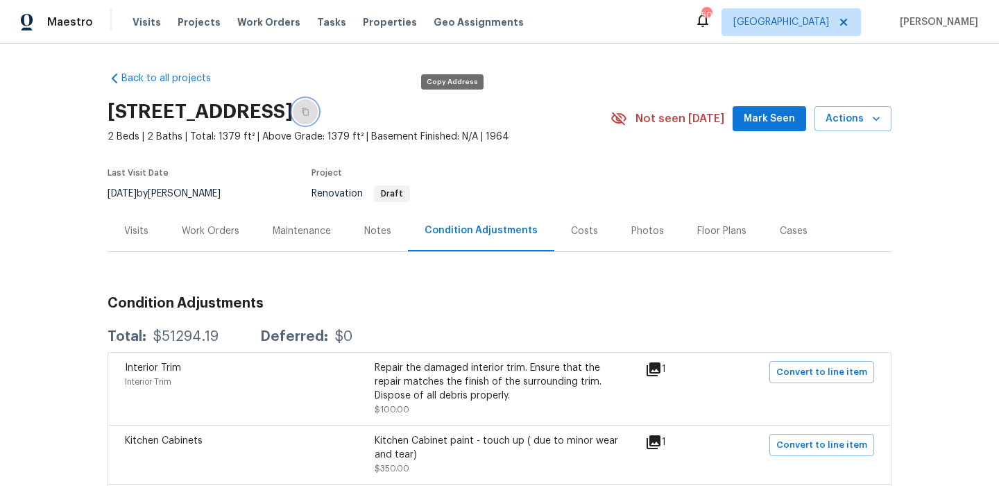
click at [318, 105] on button "button" at bounding box center [305, 111] width 25 height 25
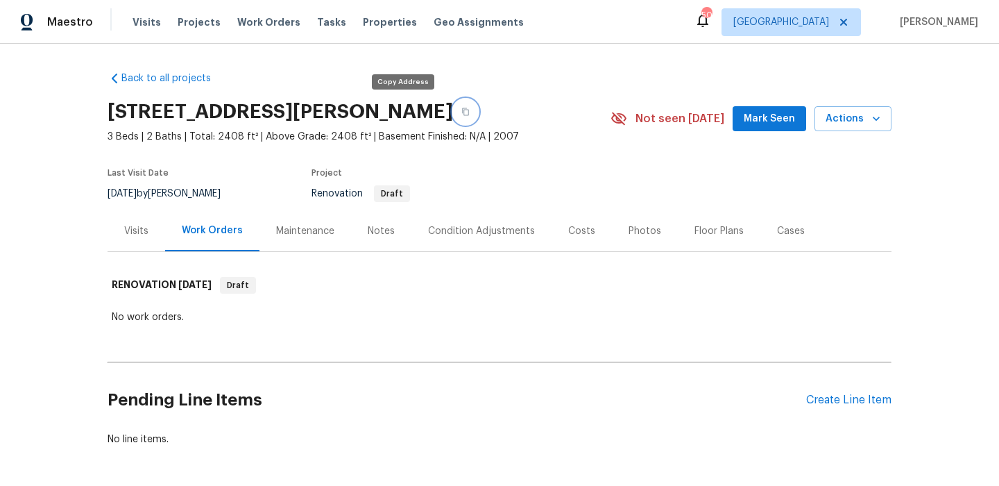
click at [462, 111] on icon "button" at bounding box center [466, 112] width 8 height 8
click at [482, 225] on div "Condition Adjustments" at bounding box center [481, 231] width 107 height 14
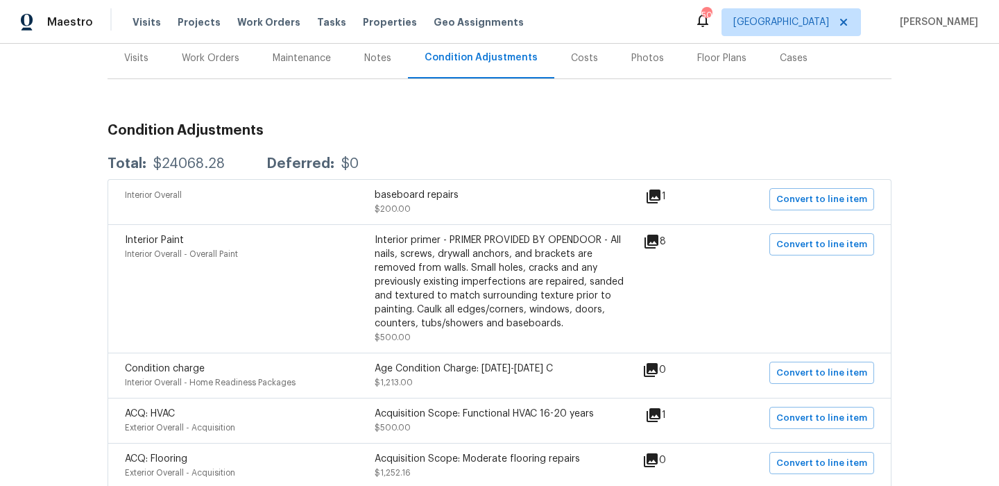
scroll to position [192, 0]
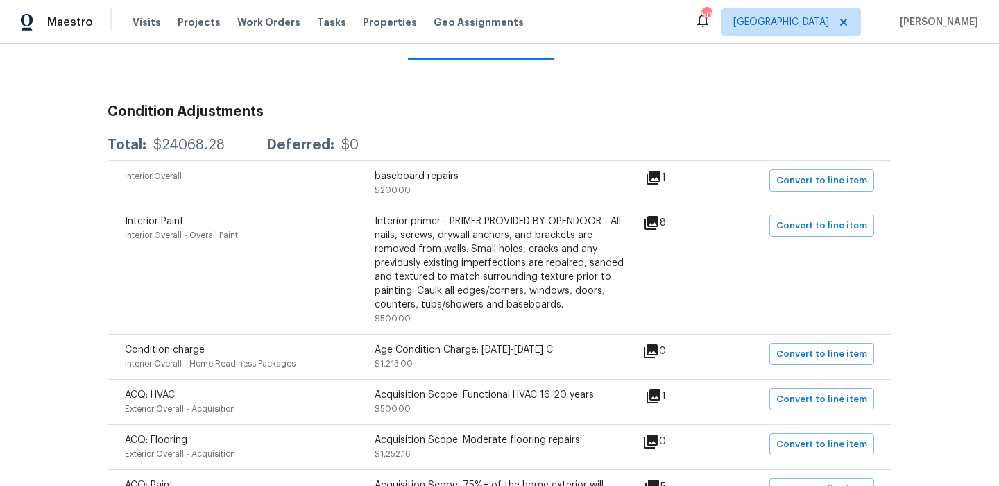
click at [659, 220] on icon at bounding box center [652, 223] width 14 height 14
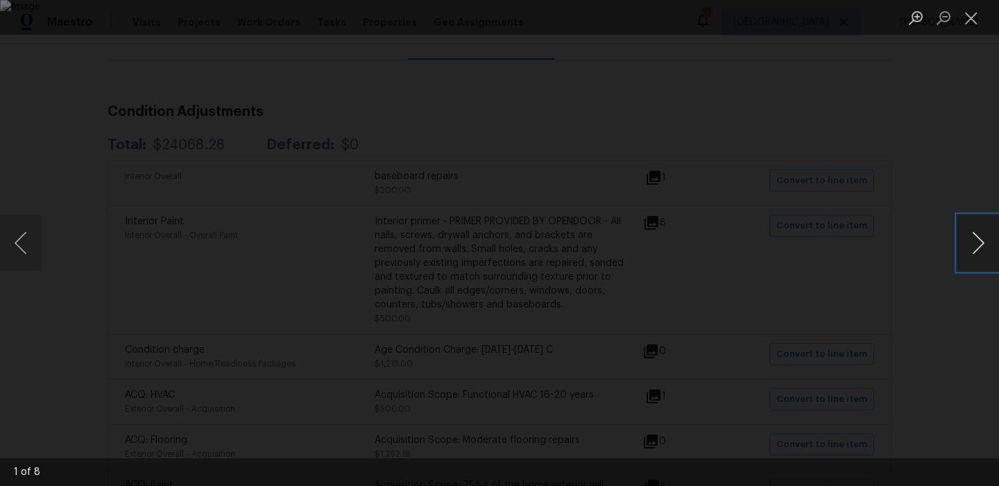
click at [982, 248] on button "Next image" at bounding box center [979, 243] width 42 height 56
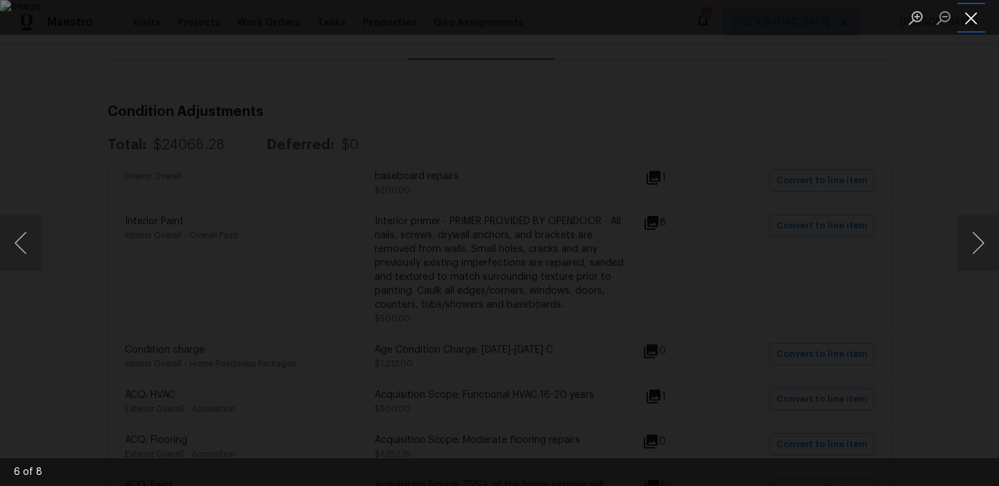
click at [979, 14] on button "Close lightbox" at bounding box center [972, 18] width 28 height 24
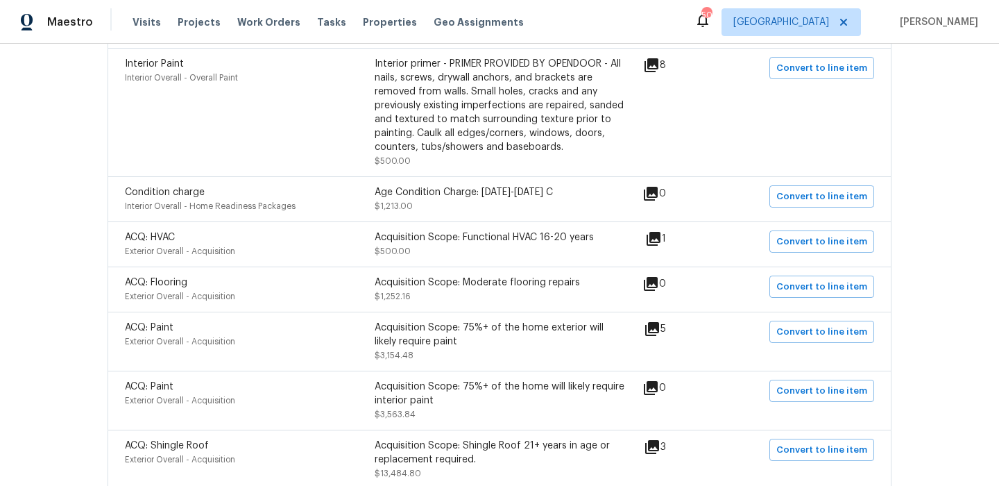
scroll to position [363, 0]
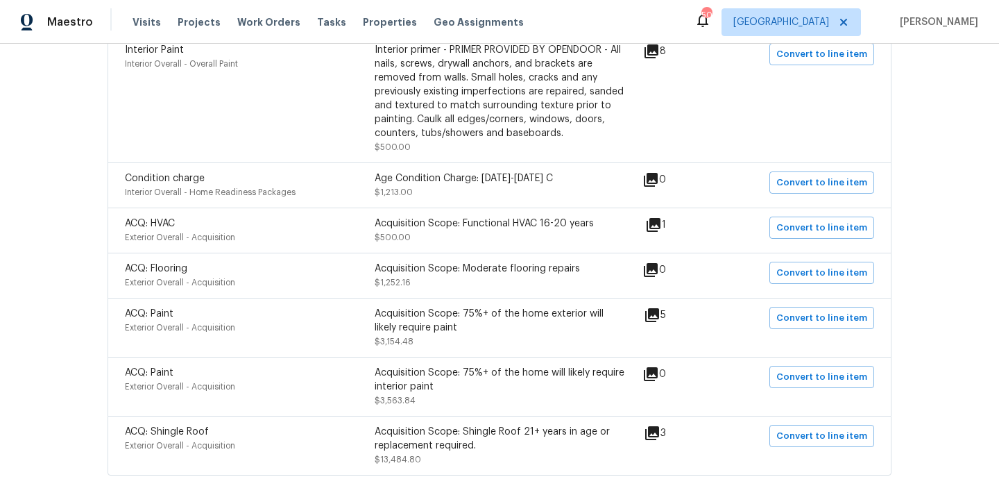
click at [659, 314] on icon at bounding box center [652, 315] width 14 height 14
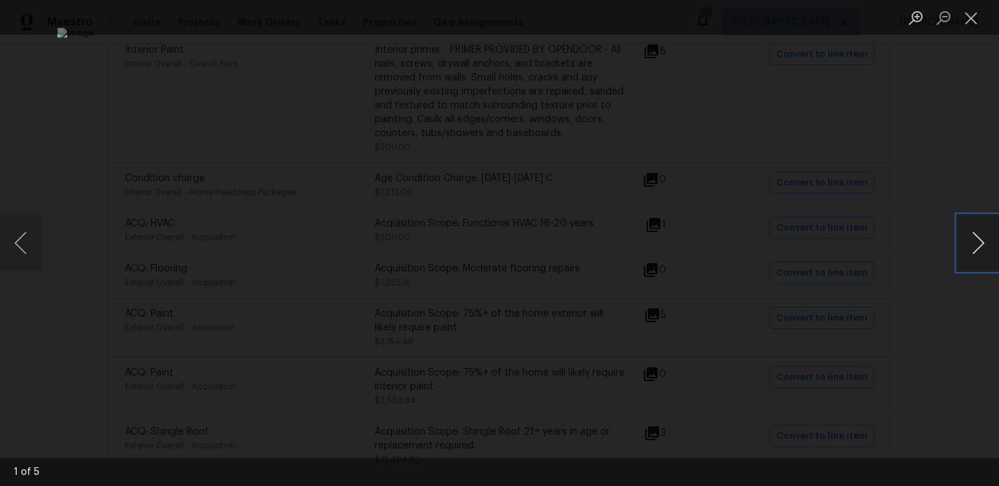
click at [979, 244] on button "Next image" at bounding box center [979, 243] width 42 height 56
click at [975, 17] on button "Close lightbox" at bounding box center [972, 18] width 28 height 24
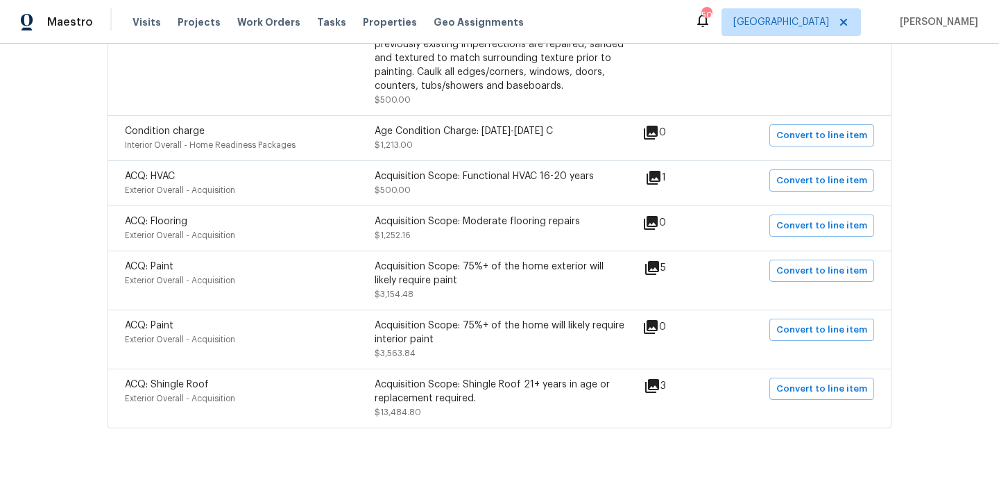
scroll to position [439, 0]
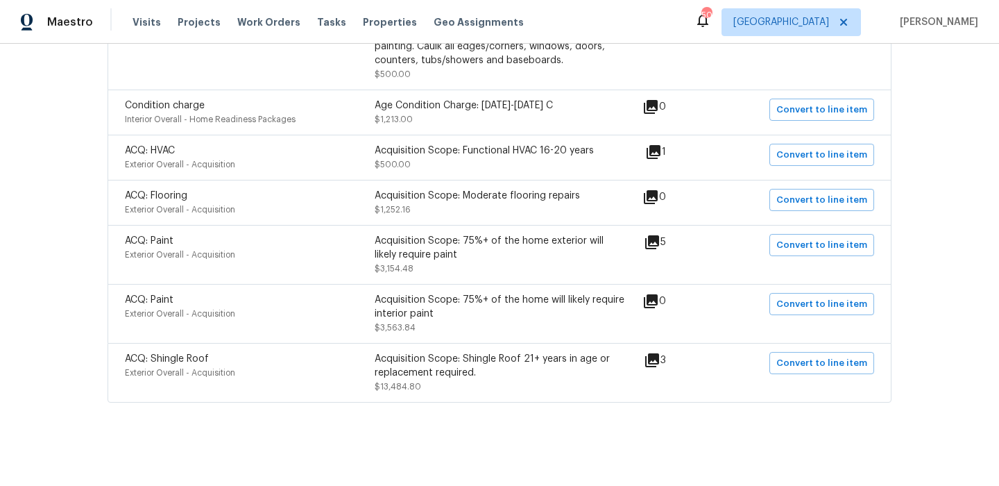
click at [657, 357] on icon at bounding box center [652, 360] width 14 height 14
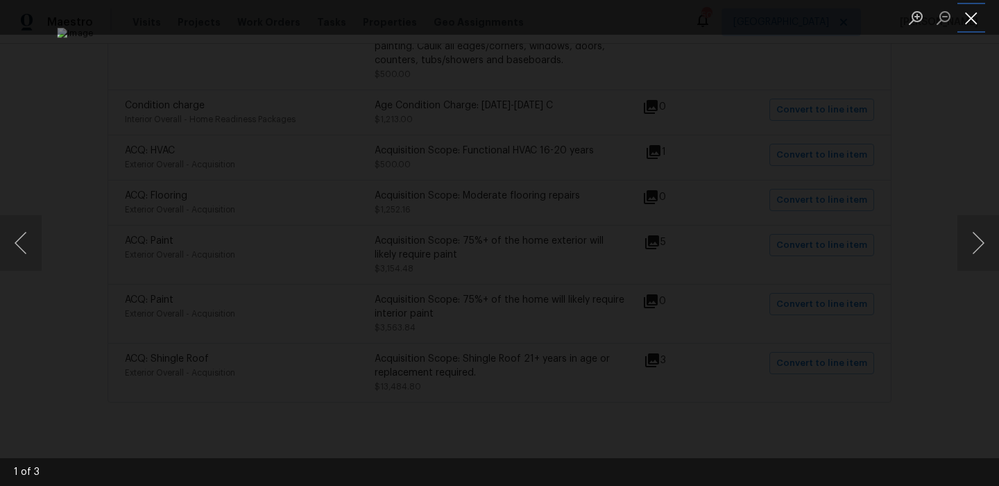
click at [979, 19] on button "Close lightbox" at bounding box center [972, 18] width 28 height 24
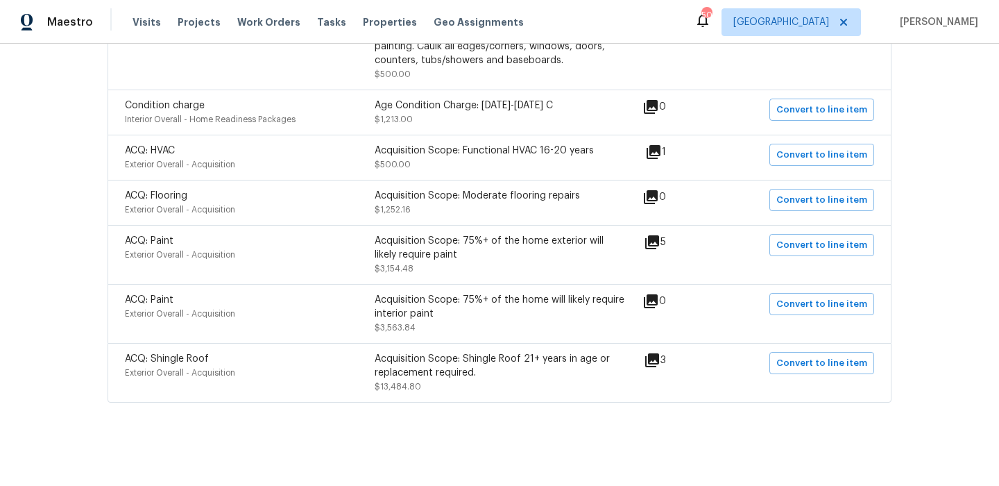
scroll to position [0, 0]
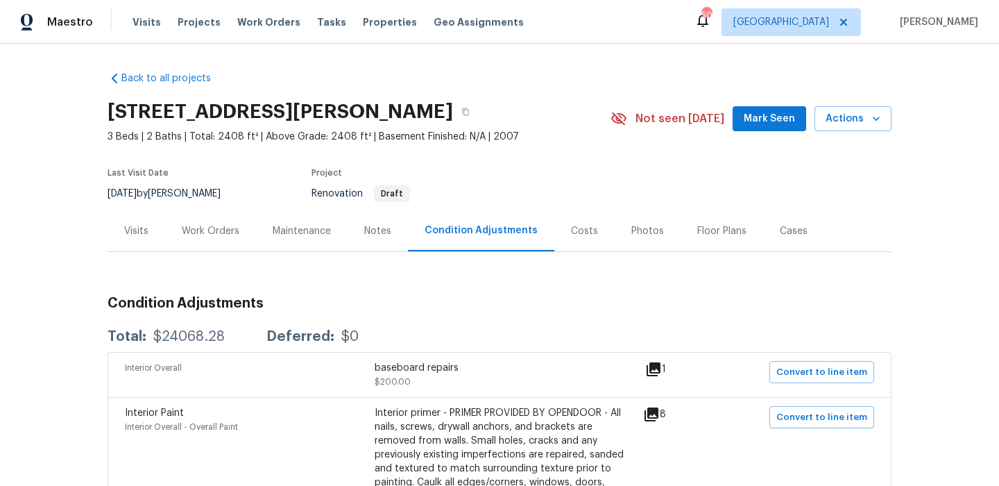
click at [575, 239] on div "Costs" at bounding box center [585, 230] width 60 height 41
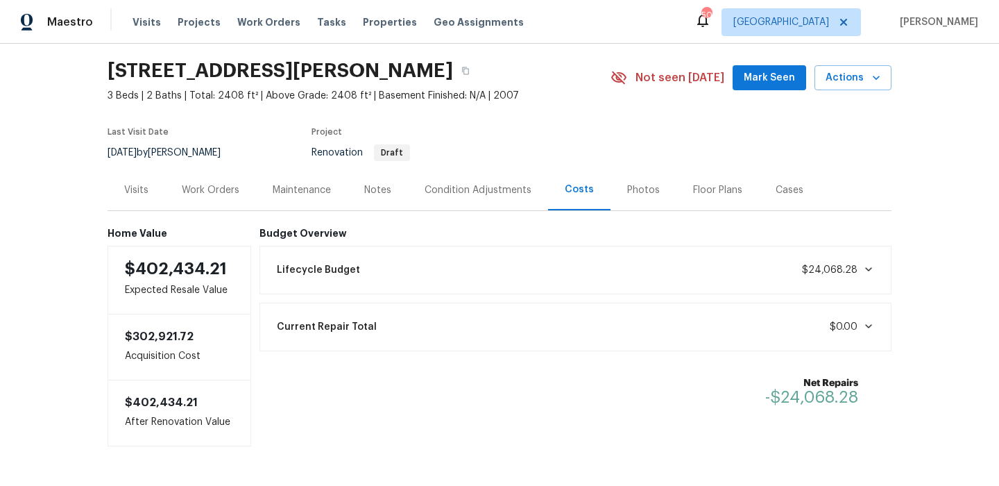
scroll to position [37, 0]
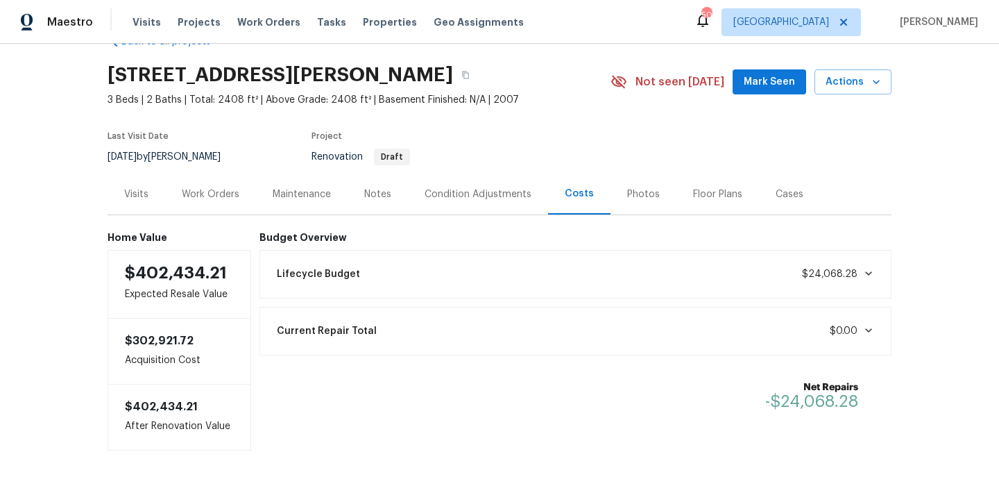
click at [230, 191] on div "Work Orders" at bounding box center [211, 194] width 58 height 14
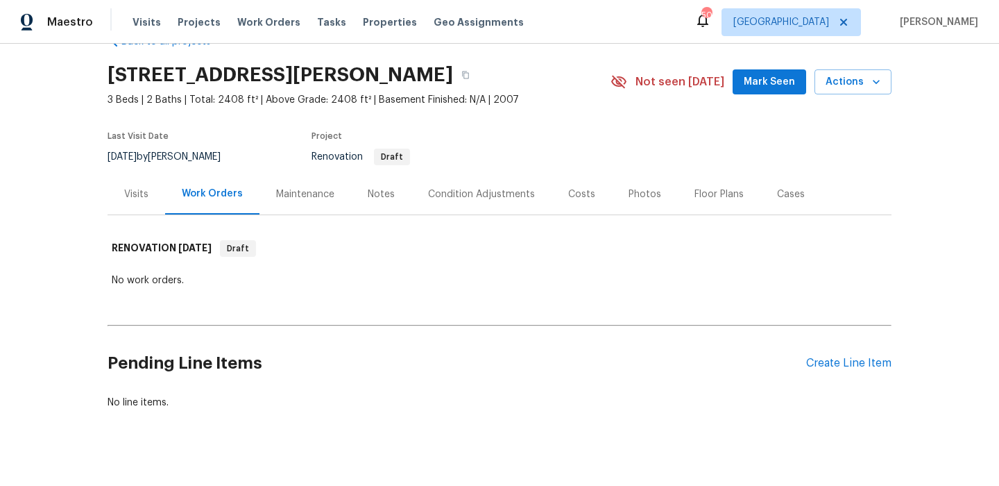
click at [464, 196] on div "Condition Adjustments" at bounding box center [481, 194] width 107 height 14
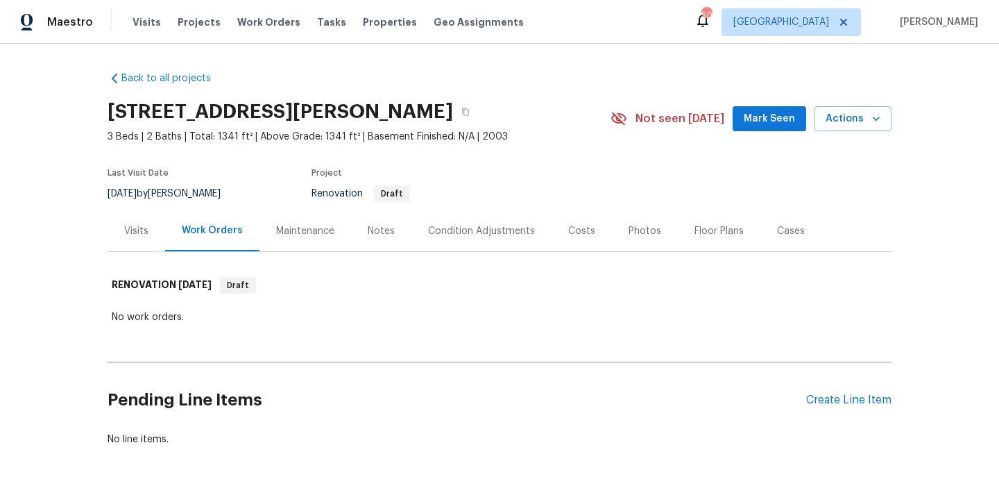
click at [498, 222] on div "Condition Adjustments" at bounding box center [482, 230] width 140 height 41
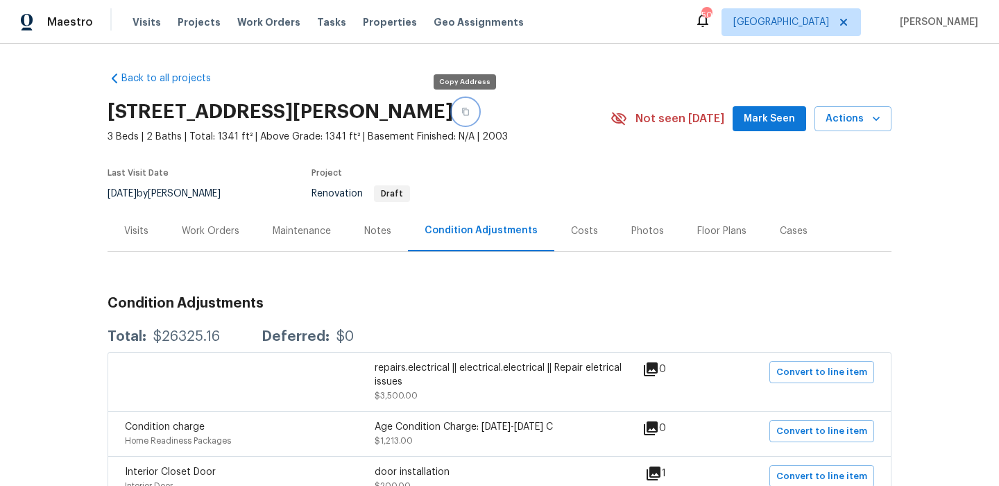
click at [462, 119] on button "button" at bounding box center [465, 111] width 25 height 25
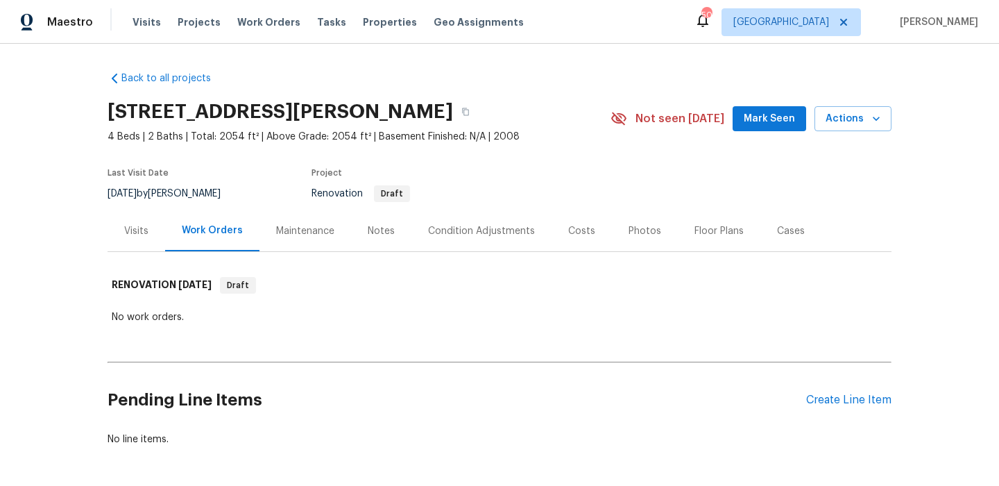
click at [512, 236] on div "Condition Adjustments" at bounding box center [481, 231] width 107 height 14
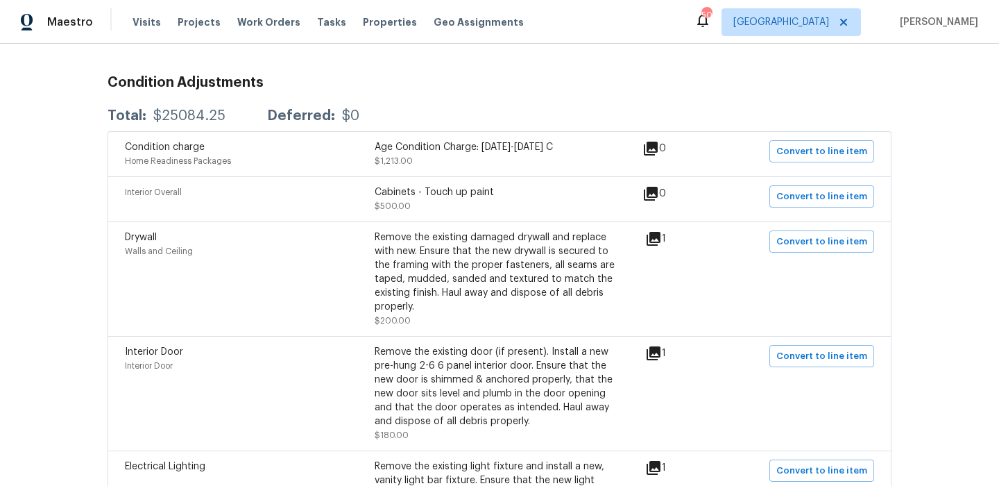
scroll to position [236, 0]
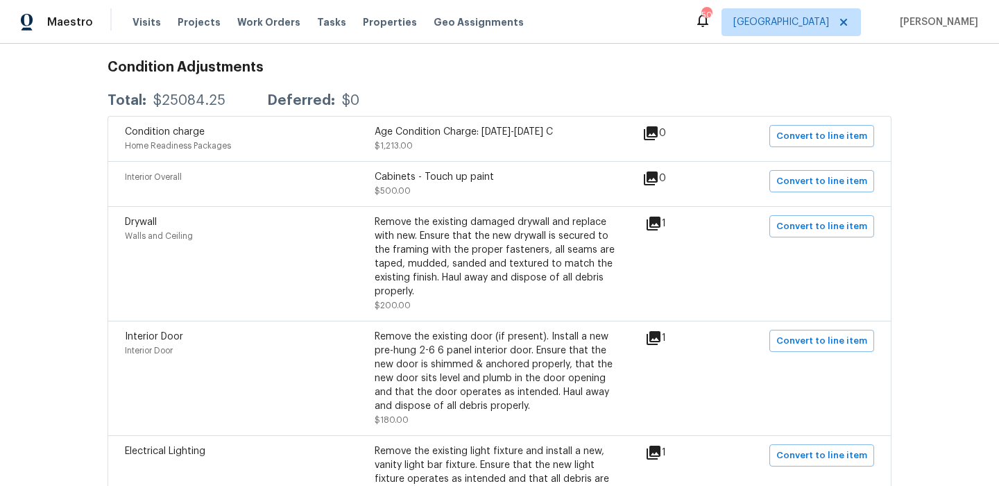
click at [662, 228] on icon at bounding box center [653, 223] width 17 height 17
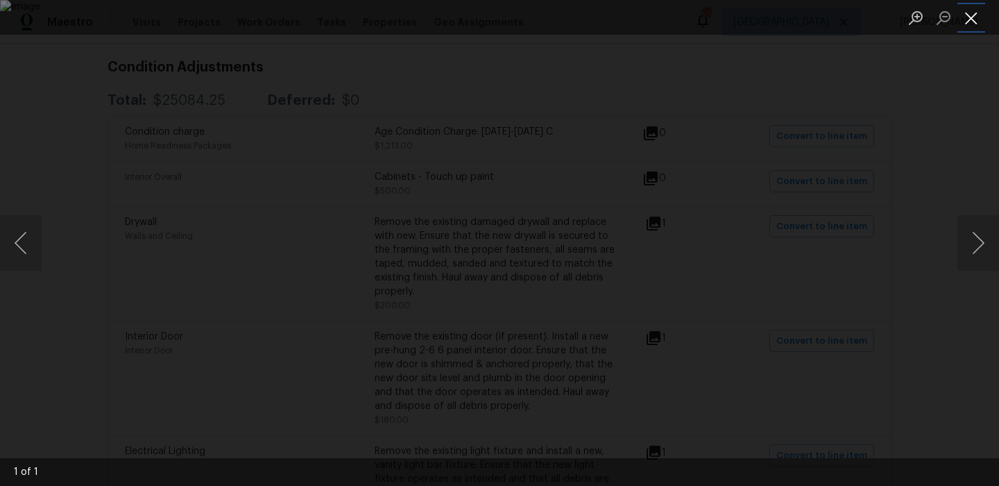
click at [979, 20] on button "Close lightbox" at bounding box center [972, 18] width 28 height 24
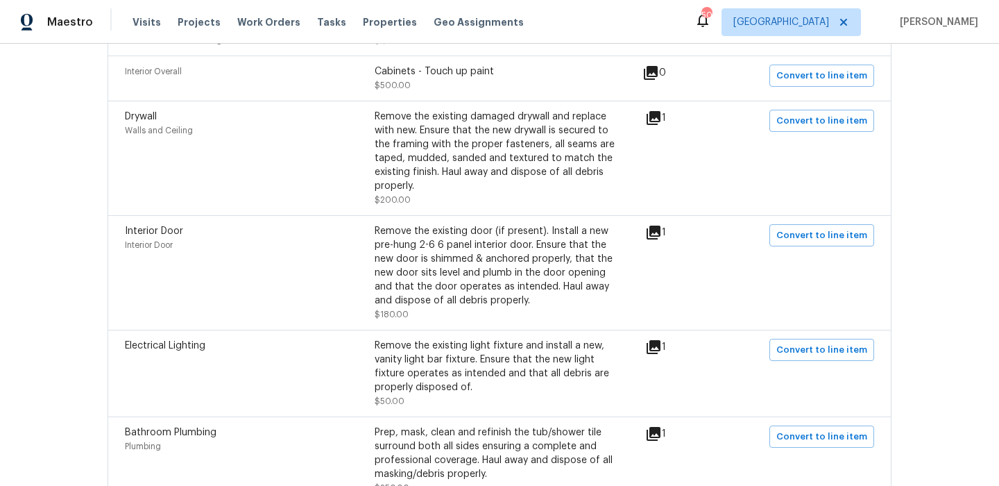
scroll to position [353, 0]
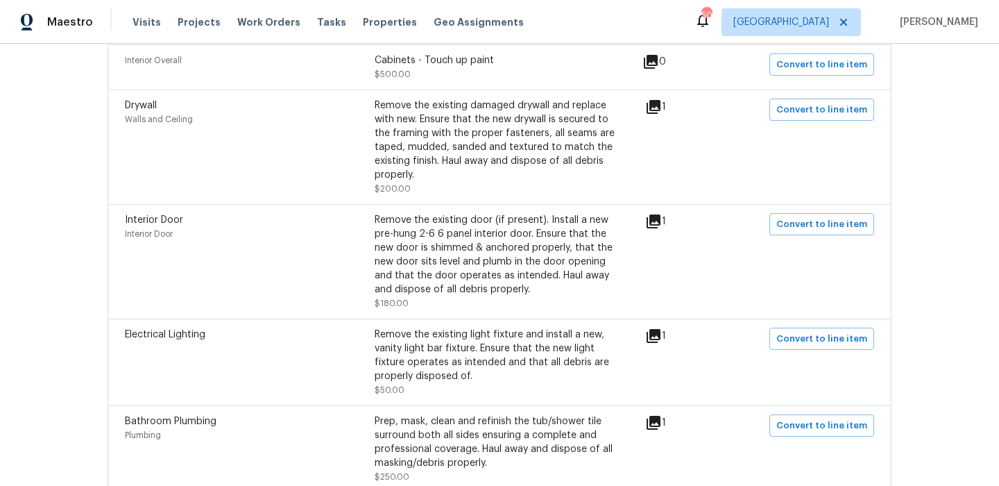
click at [661, 214] on icon at bounding box center [654, 221] width 14 height 14
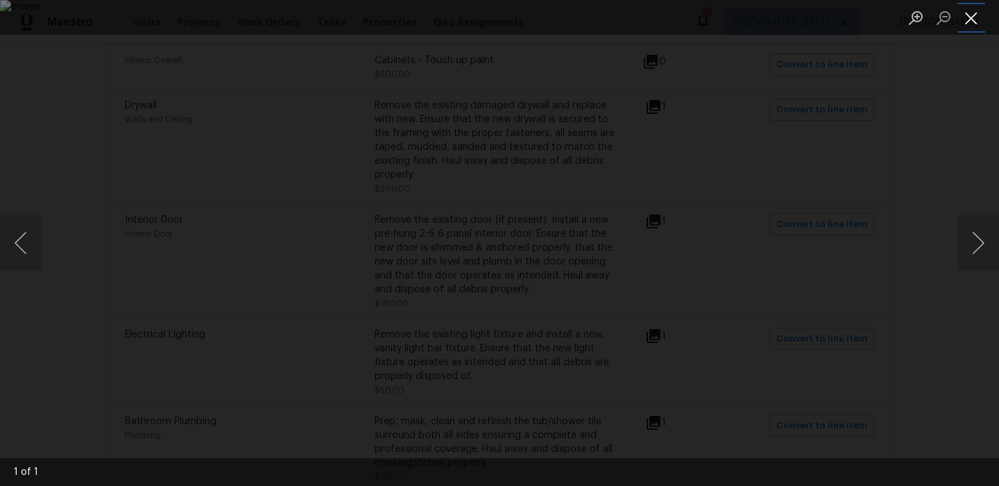
click at [972, 12] on button "Close lightbox" at bounding box center [972, 18] width 28 height 24
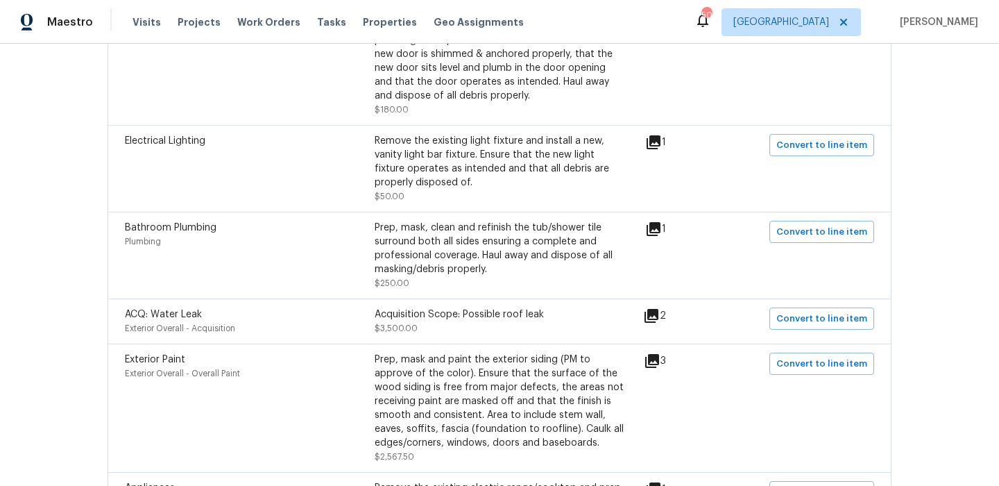
scroll to position [548, 0]
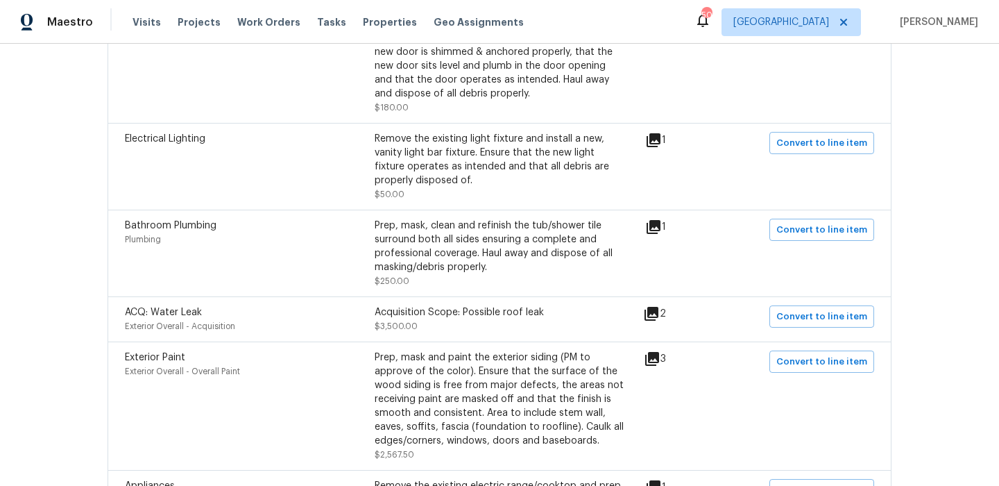
click at [661, 220] on icon at bounding box center [654, 227] width 14 height 14
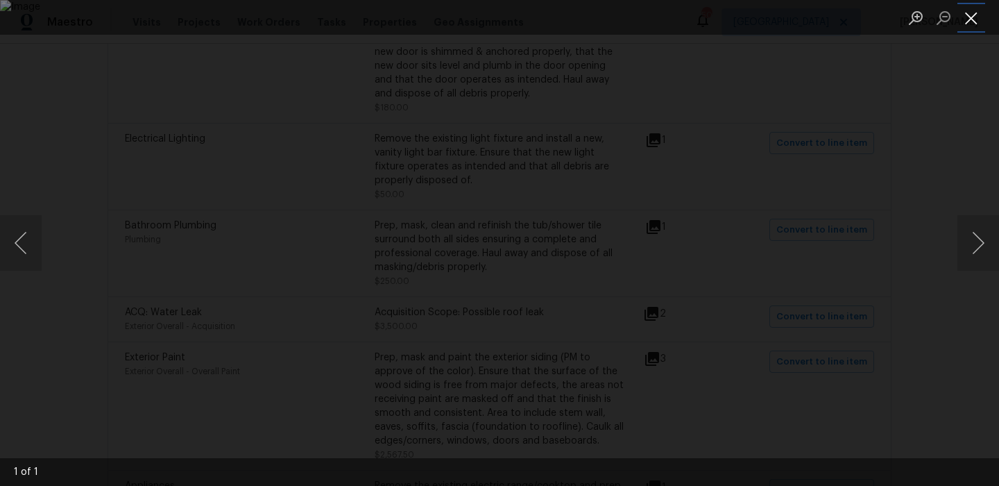
click at [971, 26] on button "Close lightbox" at bounding box center [972, 18] width 28 height 24
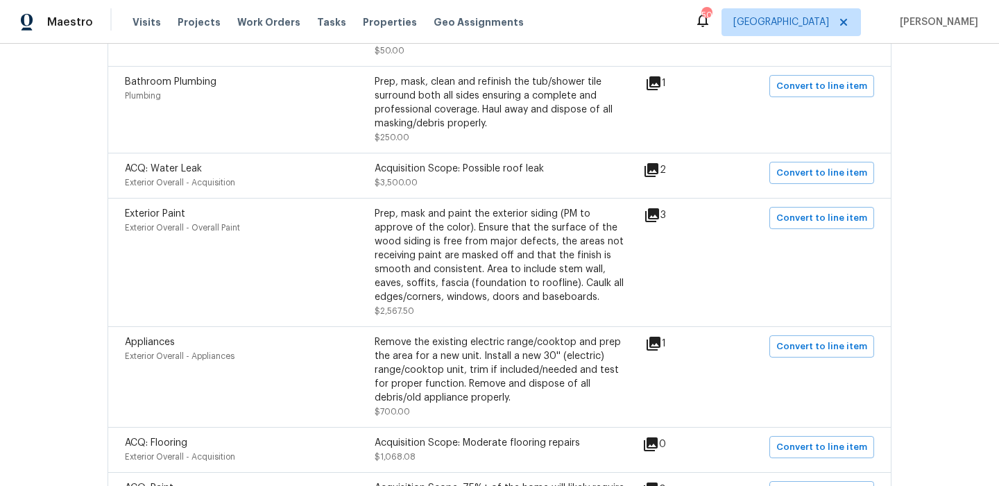
scroll to position [716, 0]
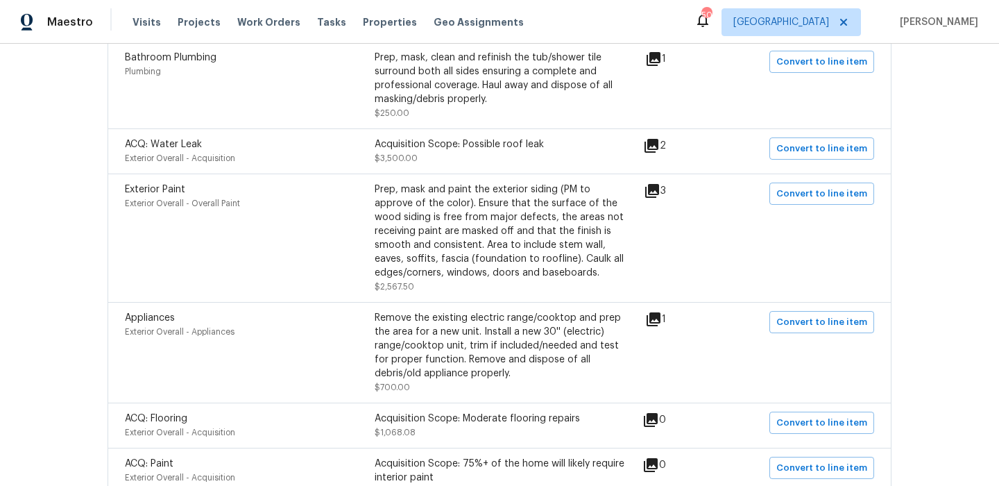
click at [660, 137] on icon at bounding box center [651, 145] width 17 height 17
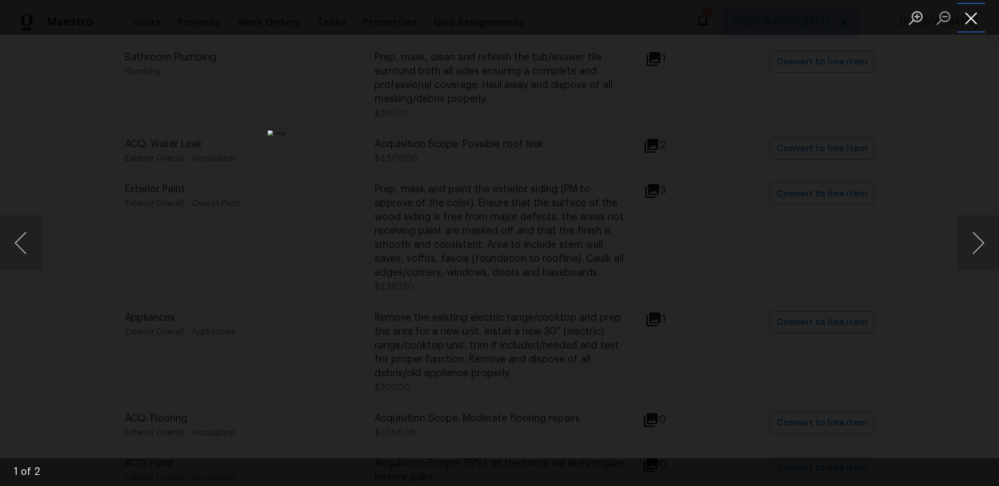
click at [972, 21] on button "Close lightbox" at bounding box center [972, 18] width 28 height 24
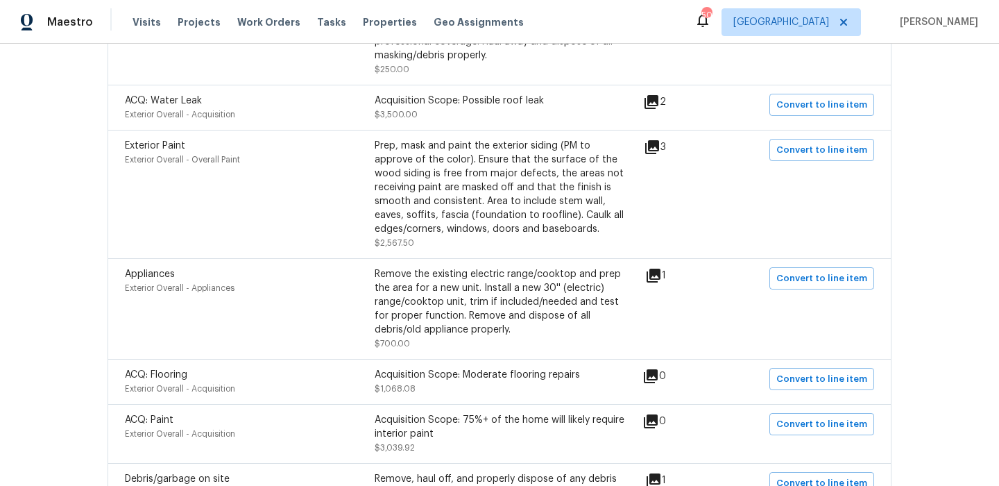
scroll to position [775, 0]
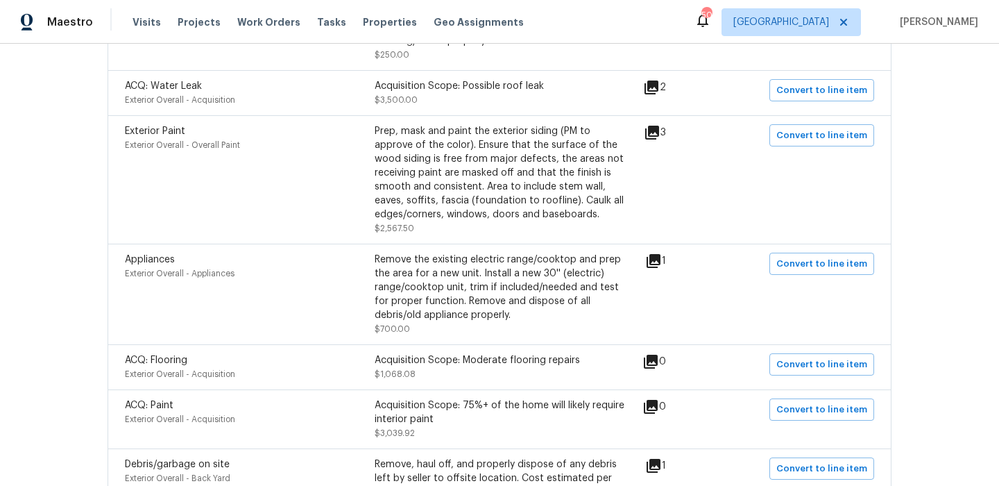
click at [661, 254] on icon at bounding box center [654, 261] width 14 height 14
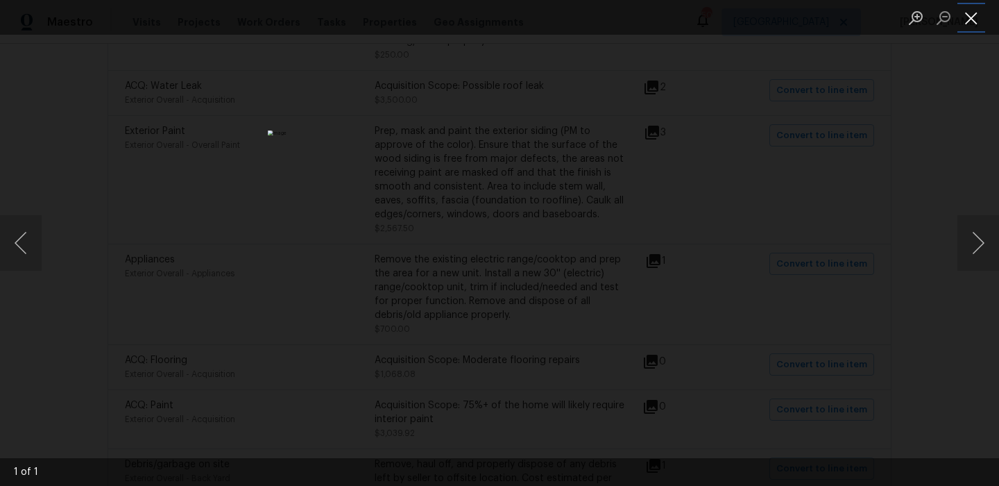
click at [971, 24] on button "Close lightbox" at bounding box center [972, 18] width 28 height 24
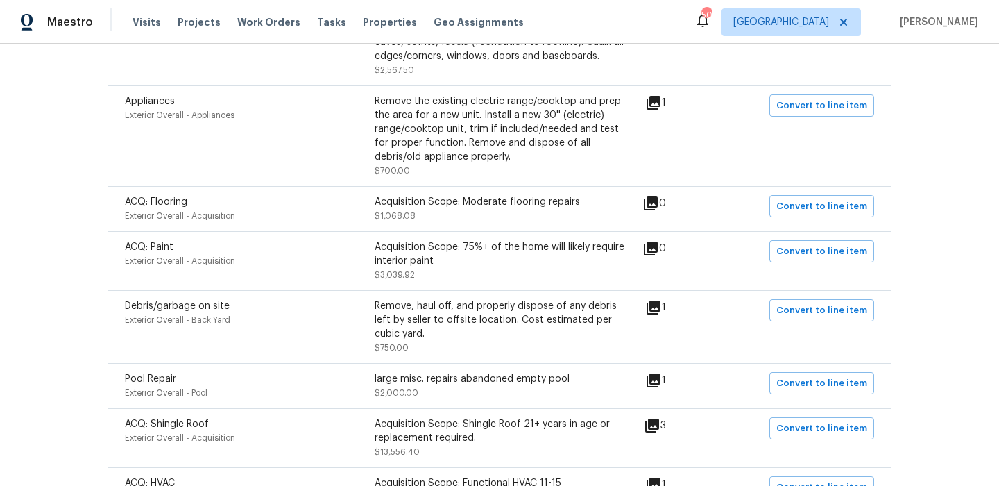
scroll to position [943, 0]
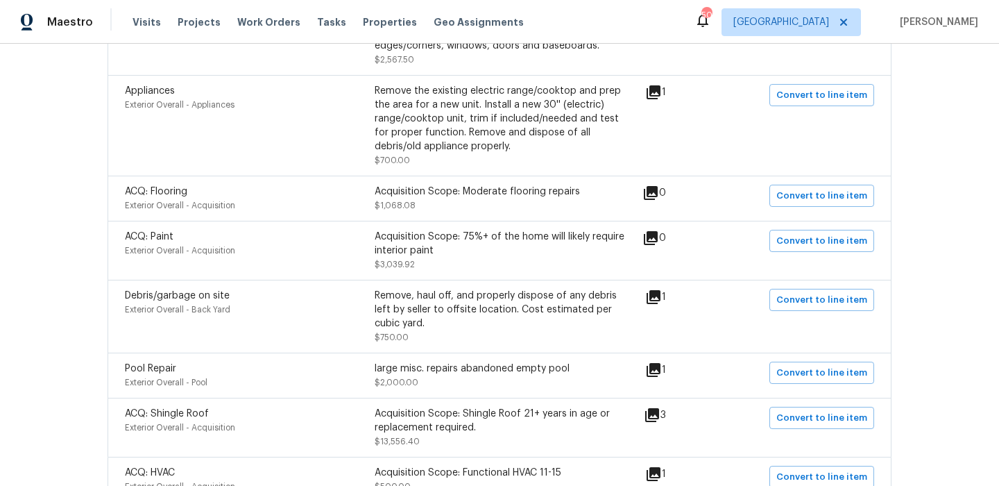
click at [662, 289] on icon at bounding box center [653, 297] width 17 height 17
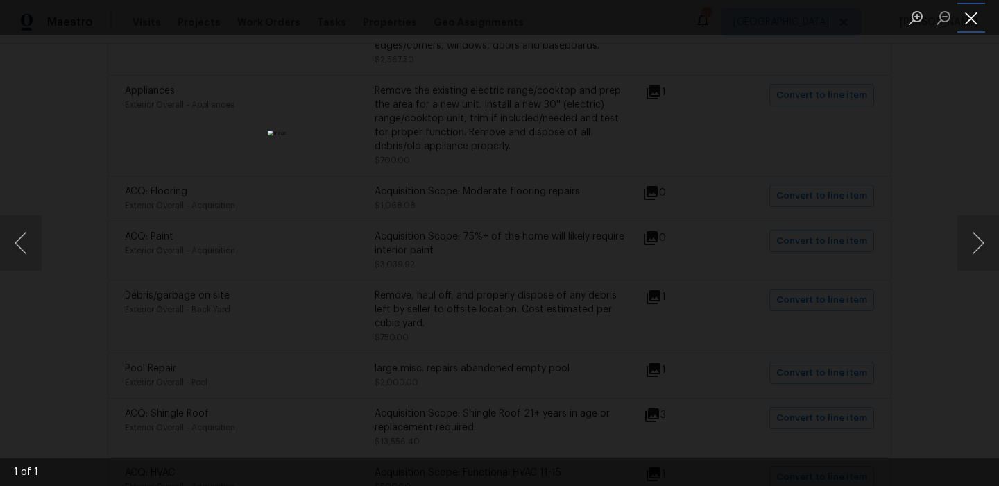
click at [976, 24] on button "Close lightbox" at bounding box center [972, 18] width 28 height 24
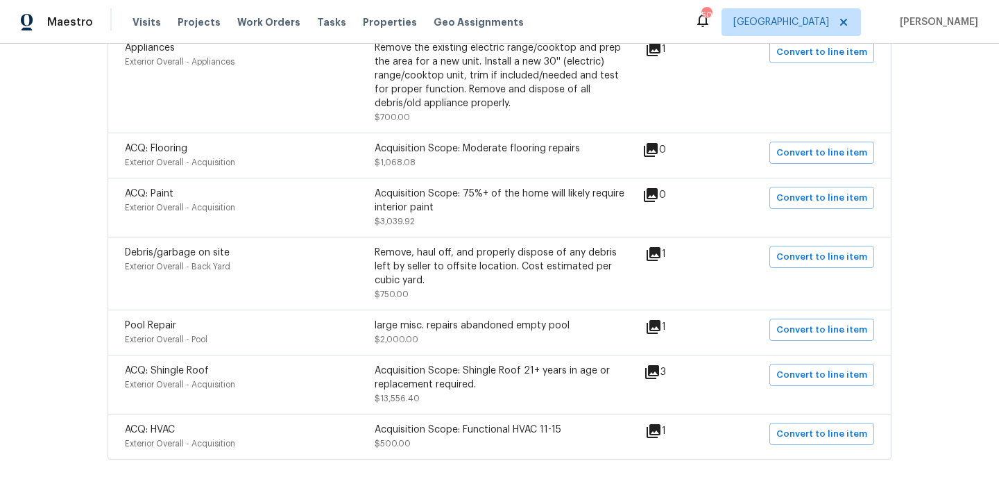
scroll to position [1034, 0]
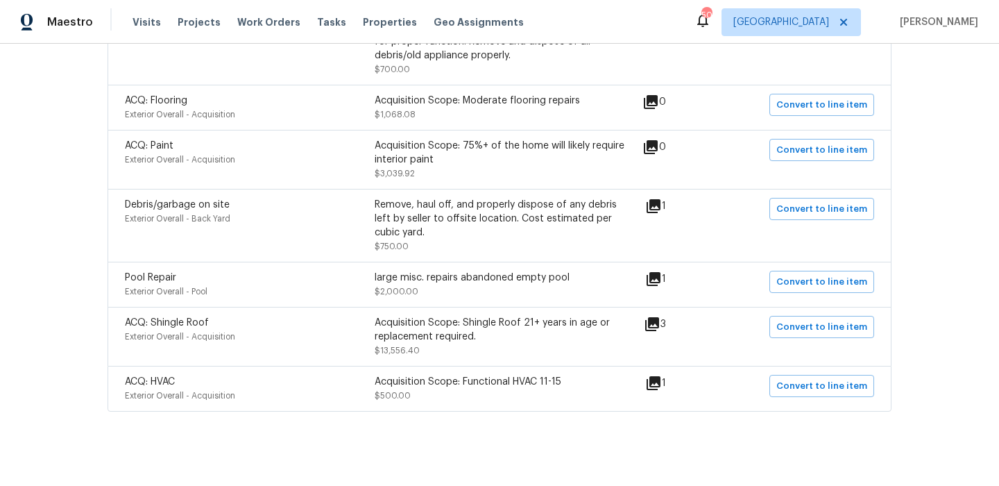
click at [661, 271] on icon at bounding box center [653, 279] width 17 height 17
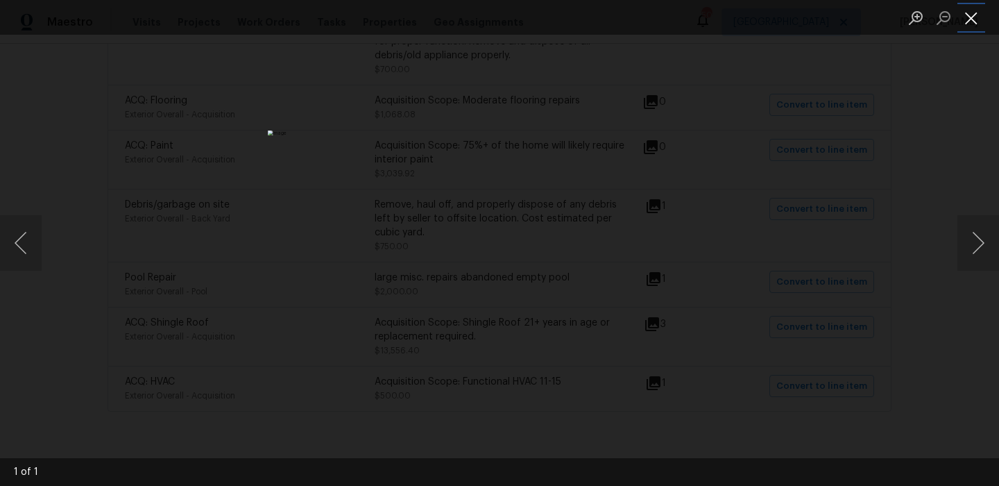
click at [975, 17] on button "Close lightbox" at bounding box center [972, 18] width 28 height 24
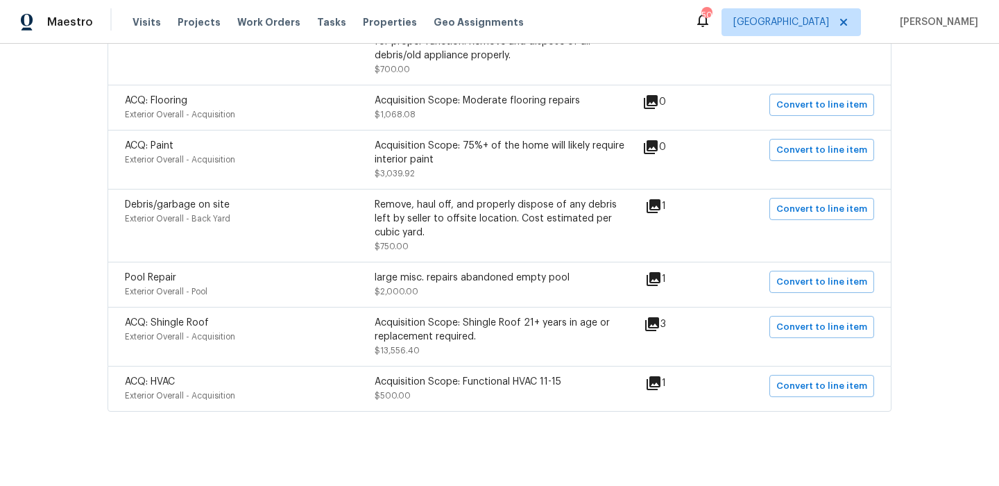
click at [656, 317] on icon at bounding box center [652, 324] width 14 height 14
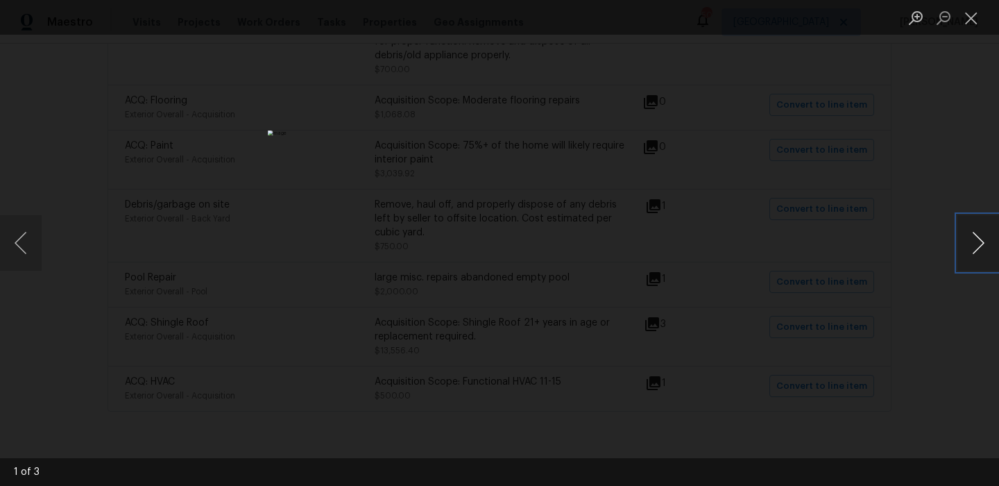
click at [961, 240] on button "Next image" at bounding box center [979, 243] width 42 height 56
click at [977, 26] on button "Close lightbox" at bounding box center [972, 18] width 28 height 24
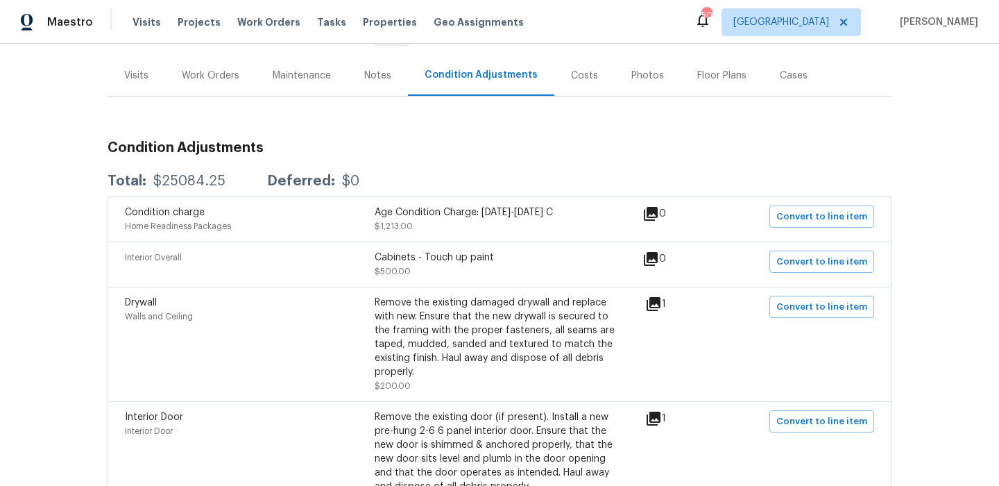
scroll to position [0, 0]
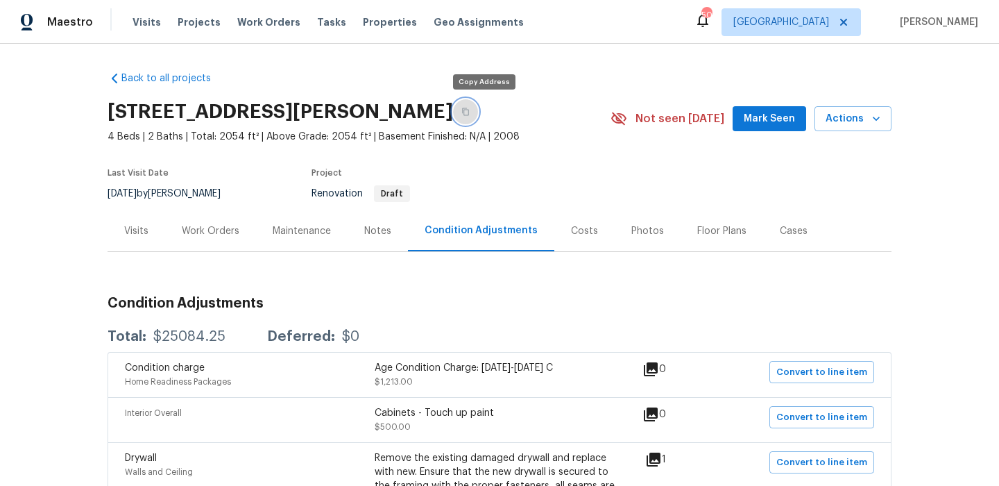
click at [475, 111] on button "button" at bounding box center [465, 111] width 25 height 25
click at [112, 226] on div "Visits" at bounding box center [137, 230] width 58 height 41
